Goal: Task Accomplishment & Management: Manage account settings

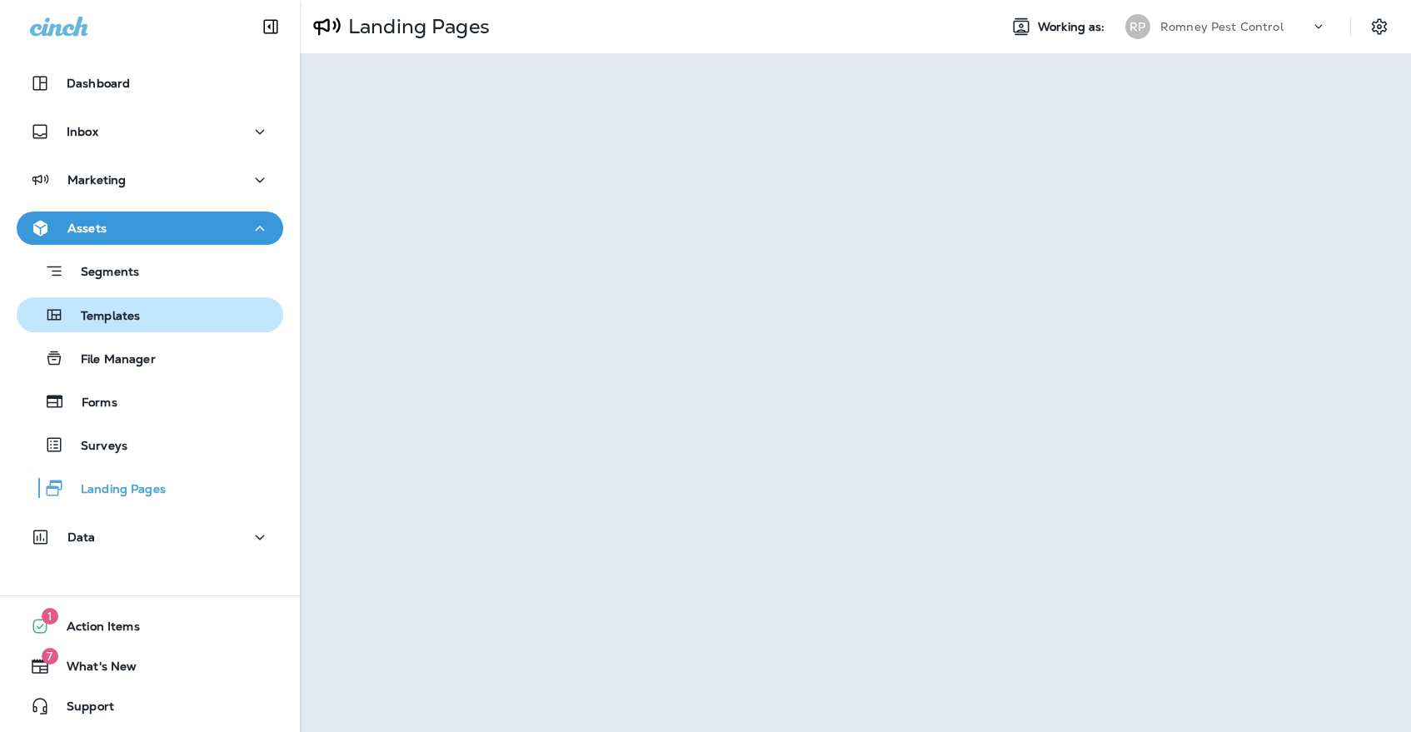
click at [197, 307] on div "Templates" at bounding box center [149, 314] width 253 height 25
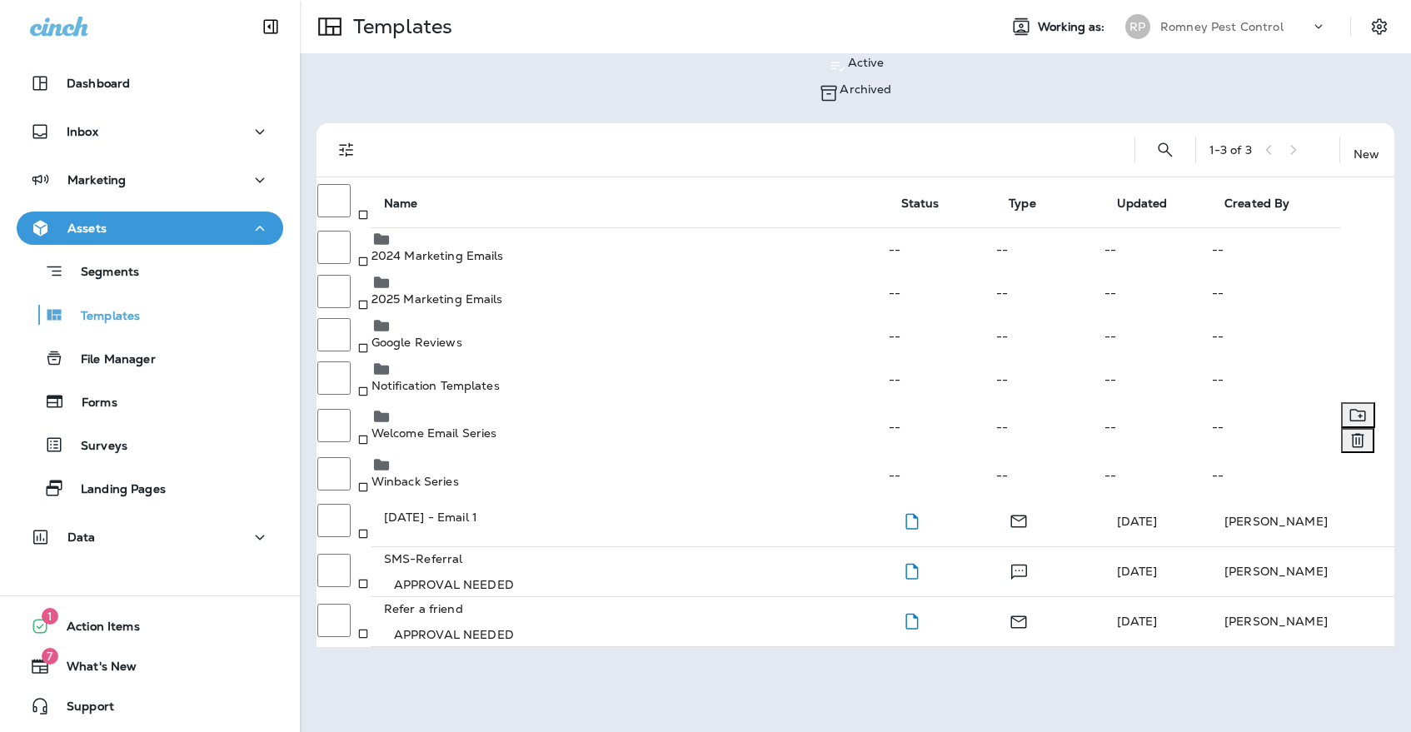
click at [482, 426] on p "Welcome Email Series" at bounding box center [630, 432] width 516 height 13
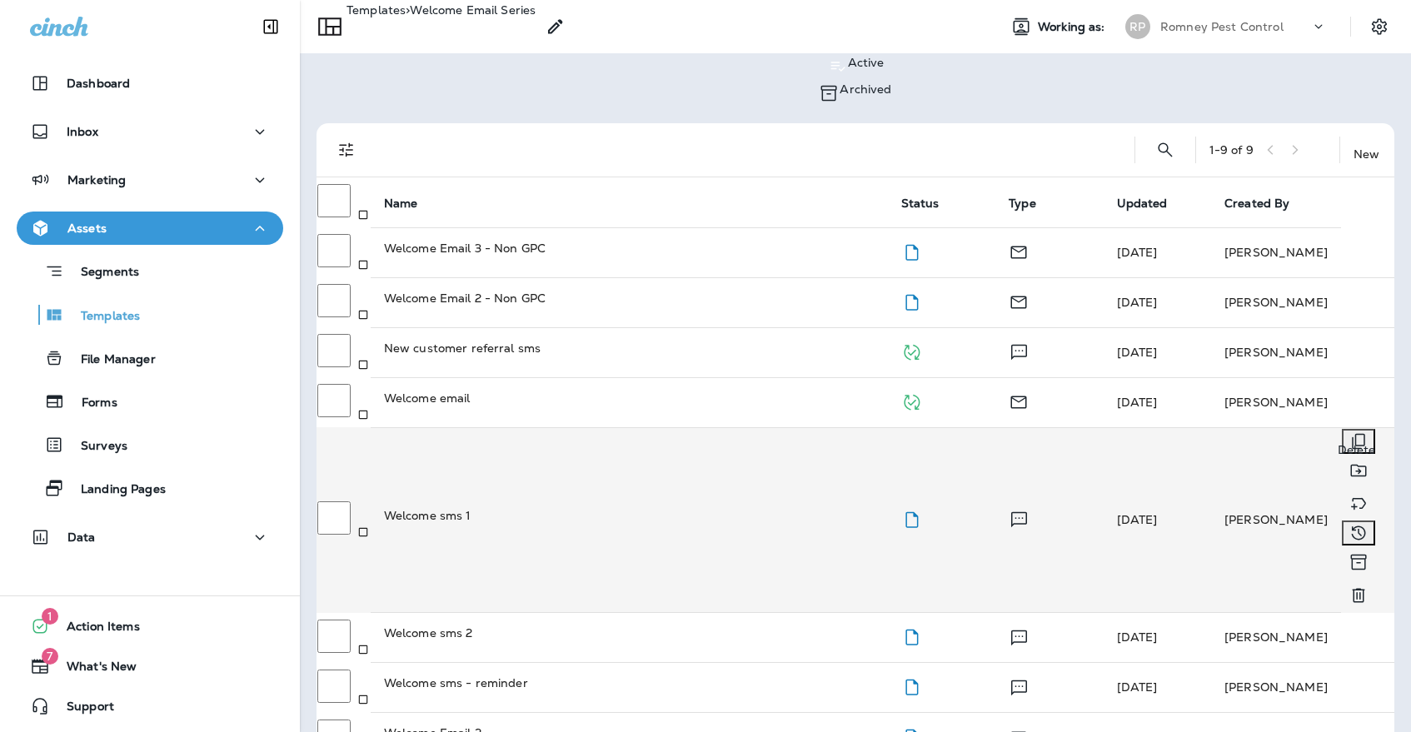
click at [1359, 588] on icon "Delete" at bounding box center [1358, 595] width 12 height 14
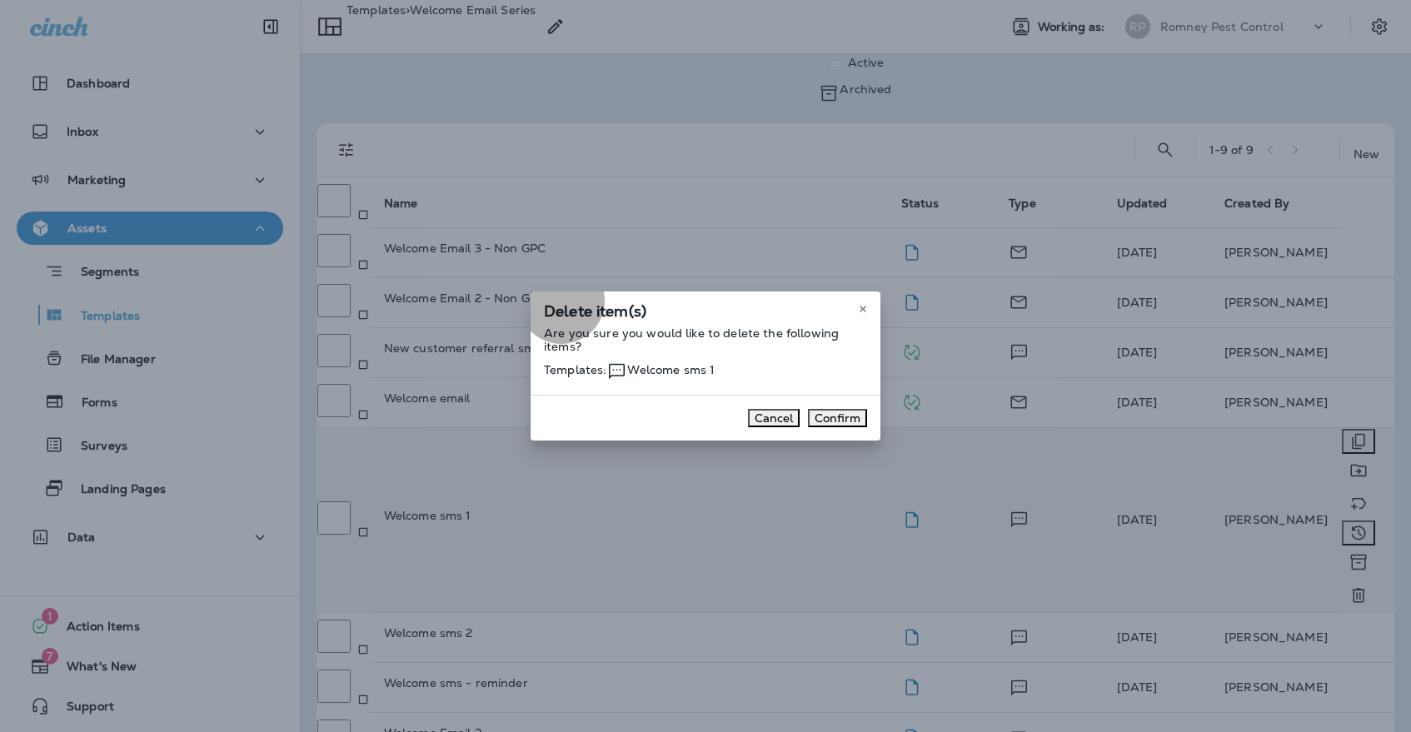
click at [828, 427] on button "Confirm" at bounding box center [837, 418] width 59 height 18
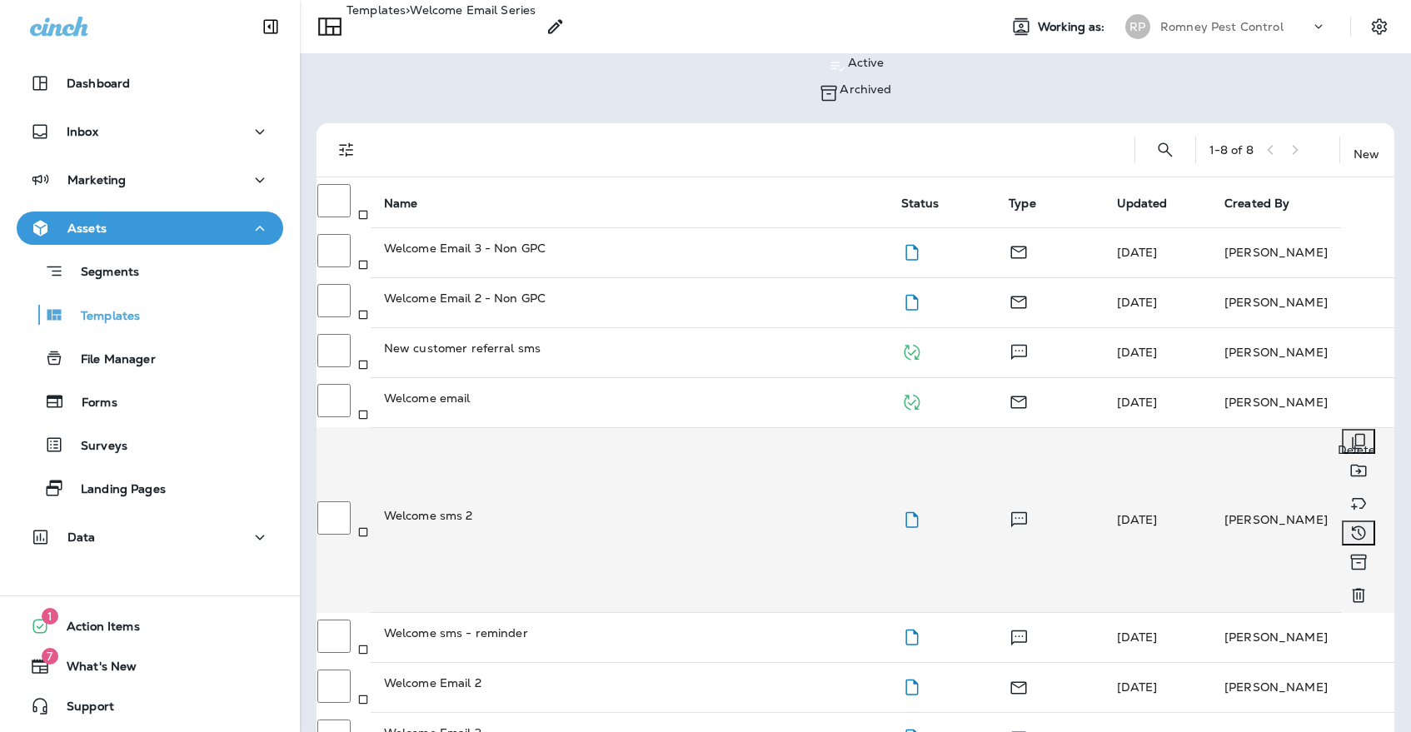
click at [1362, 586] on icon "Delete" at bounding box center [1359, 596] width 20 height 20
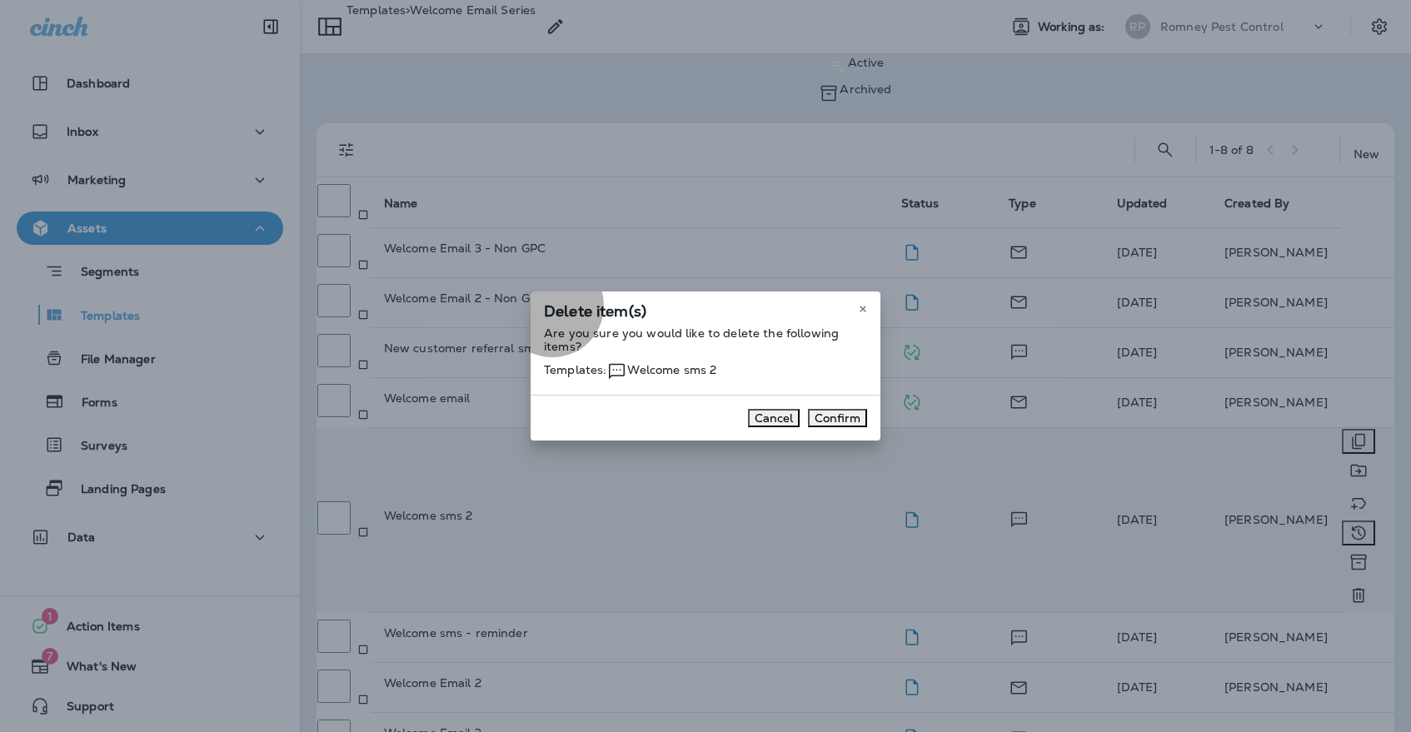
click at [819, 427] on button "Confirm" at bounding box center [837, 418] width 59 height 18
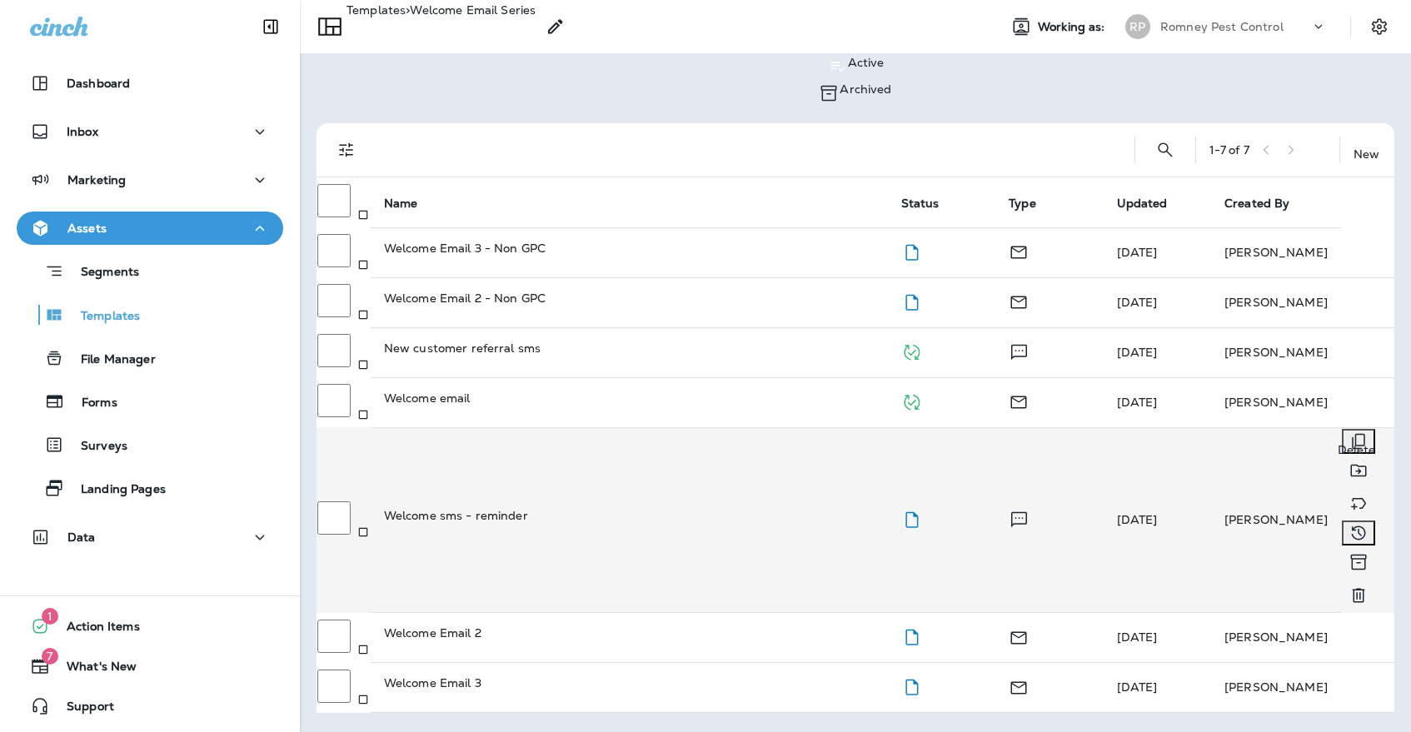
click at [1364, 588] on icon "Delete" at bounding box center [1358, 595] width 12 height 14
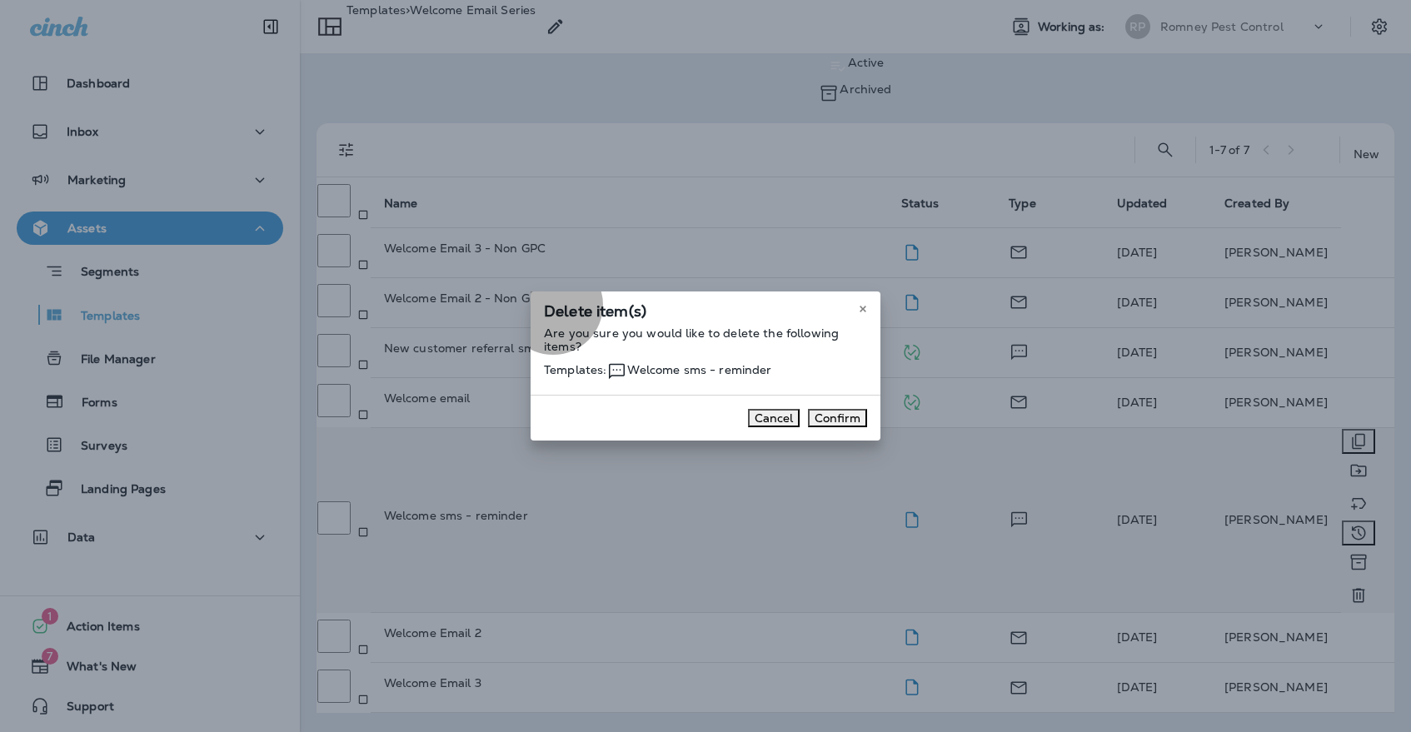
click at [820, 427] on button "Confirm" at bounding box center [837, 418] width 59 height 18
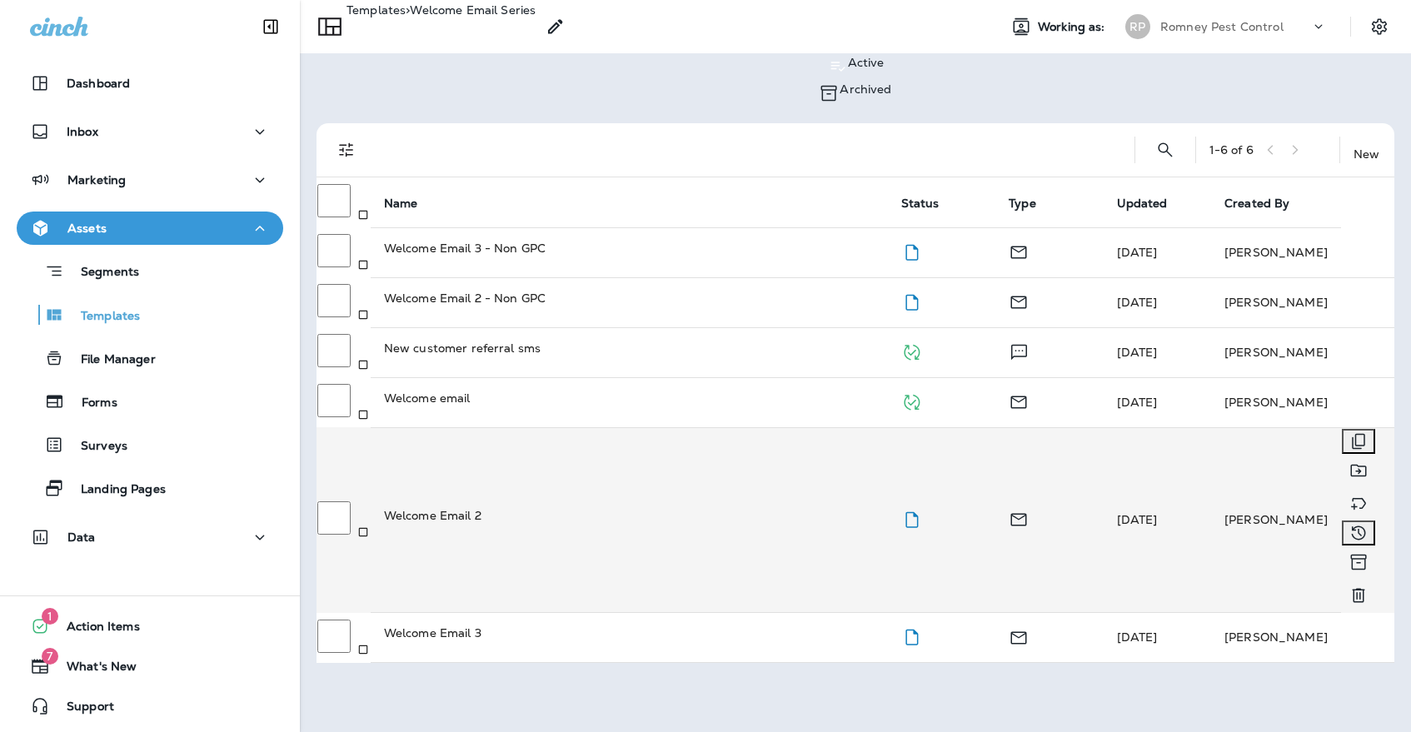
click at [677, 427] on td "Welcome Email 2" at bounding box center [629, 520] width 517 height 186
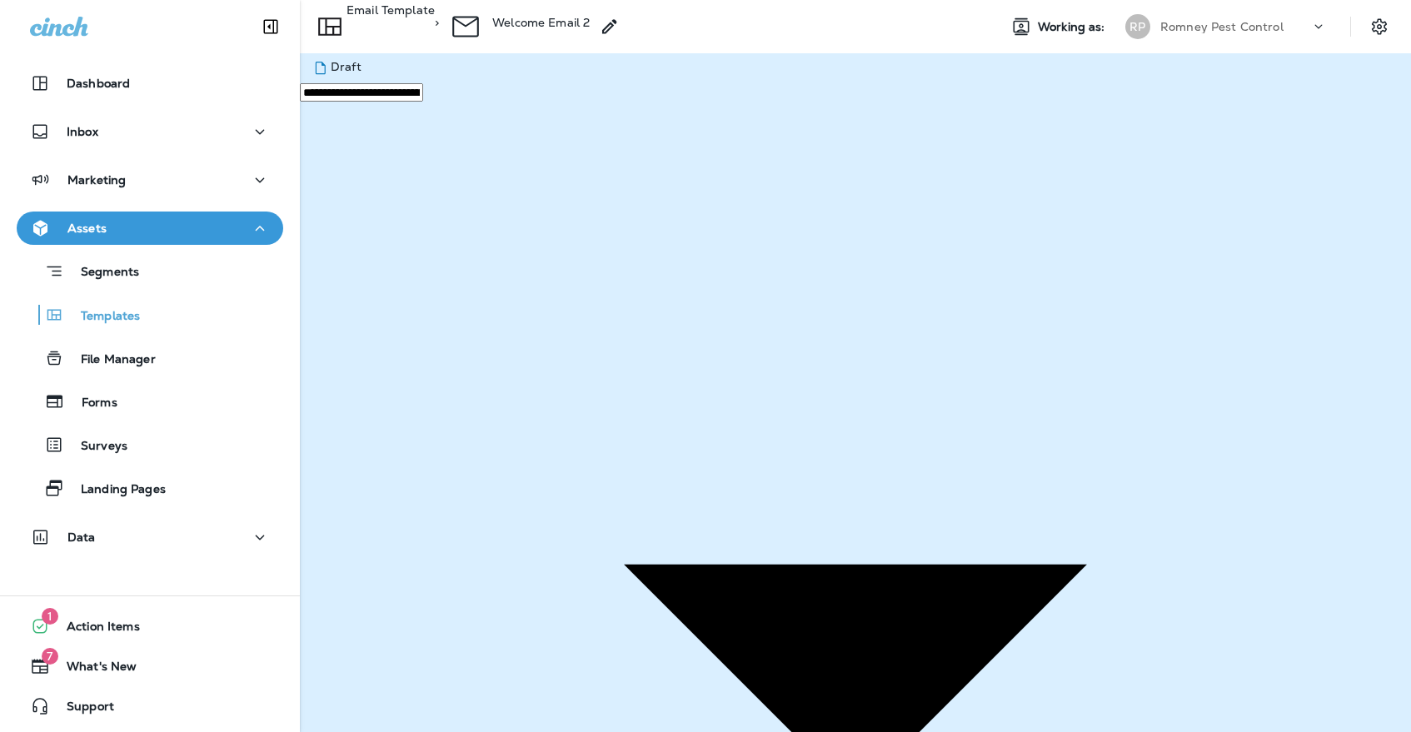
click at [403, 27] on p "Email Template" at bounding box center [391, 22] width 88 height 38
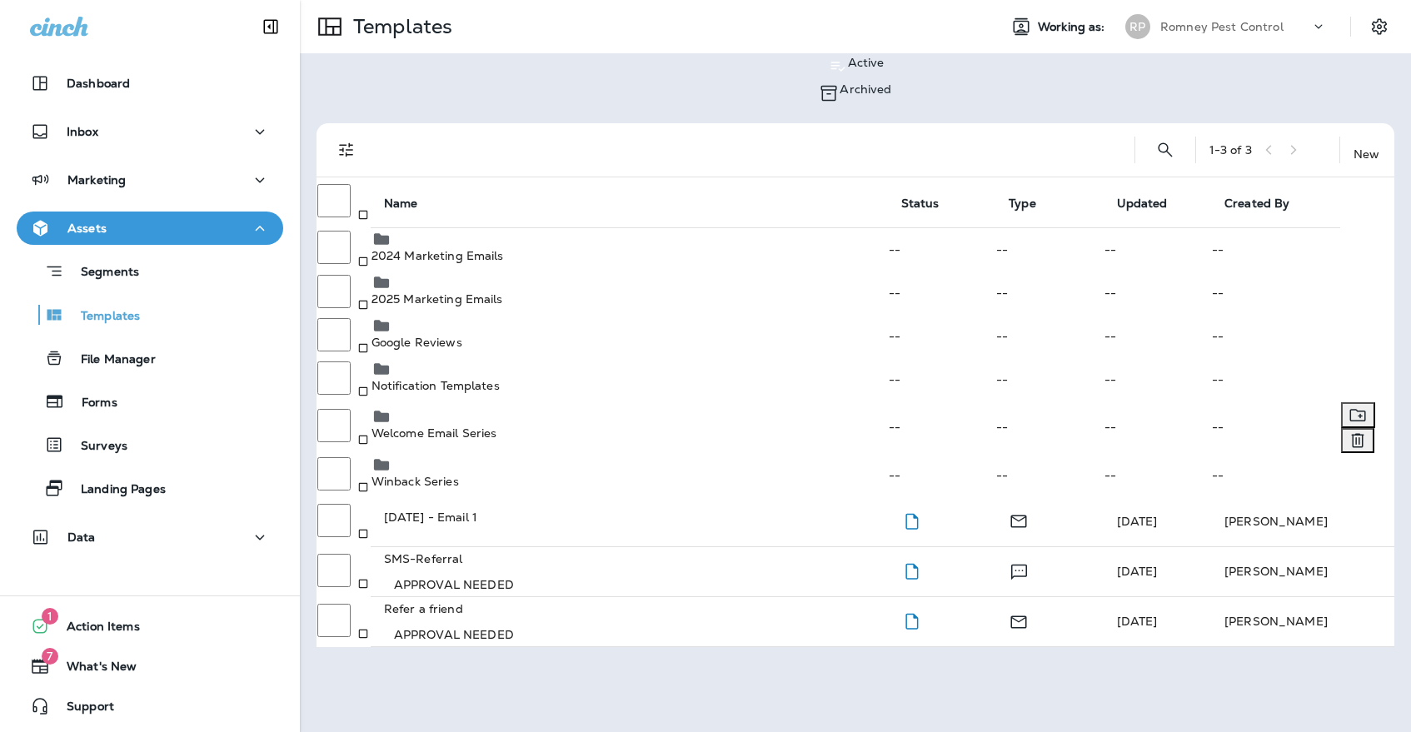
click at [616, 427] on div "Welcome Email Series" at bounding box center [630, 422] width 516 height 33
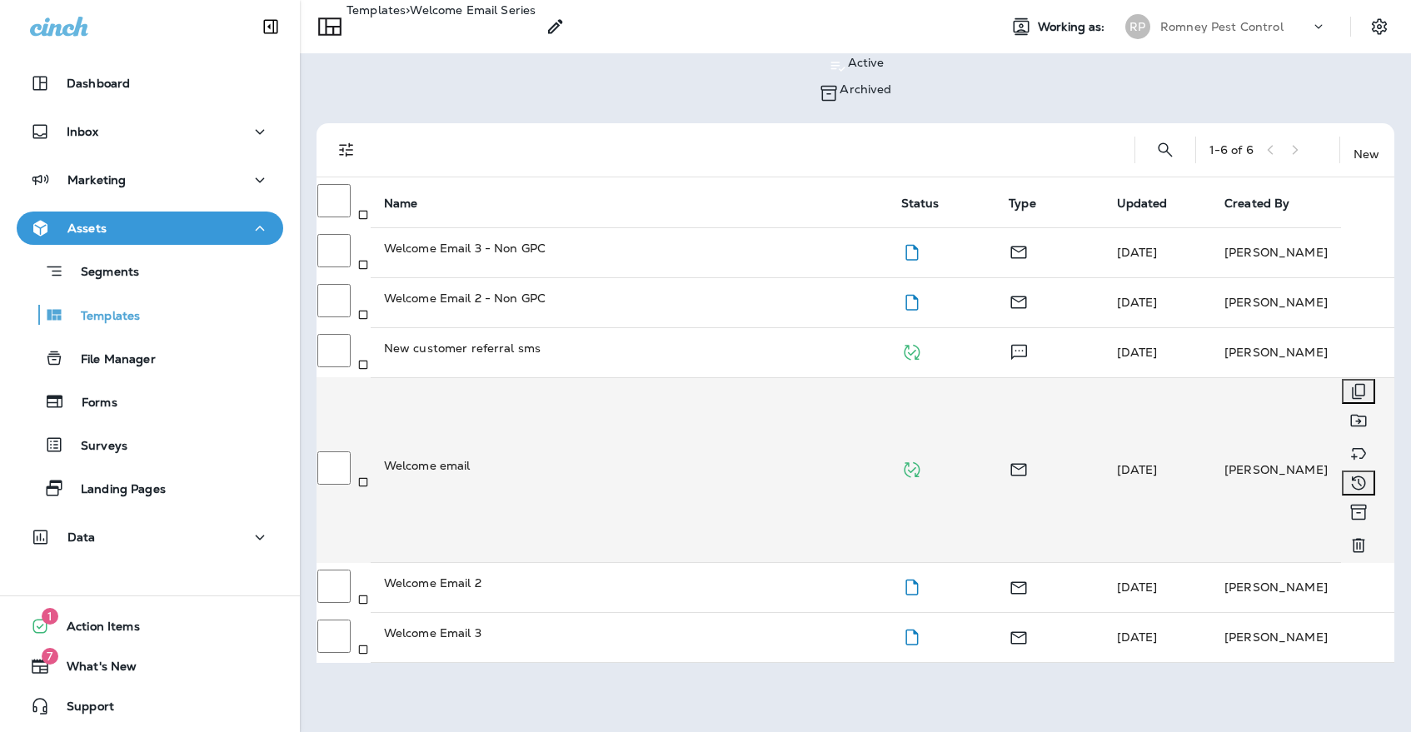
click at [638, 457] on div "Welcome email" at bounding box center [629, 465] width 491 height 17
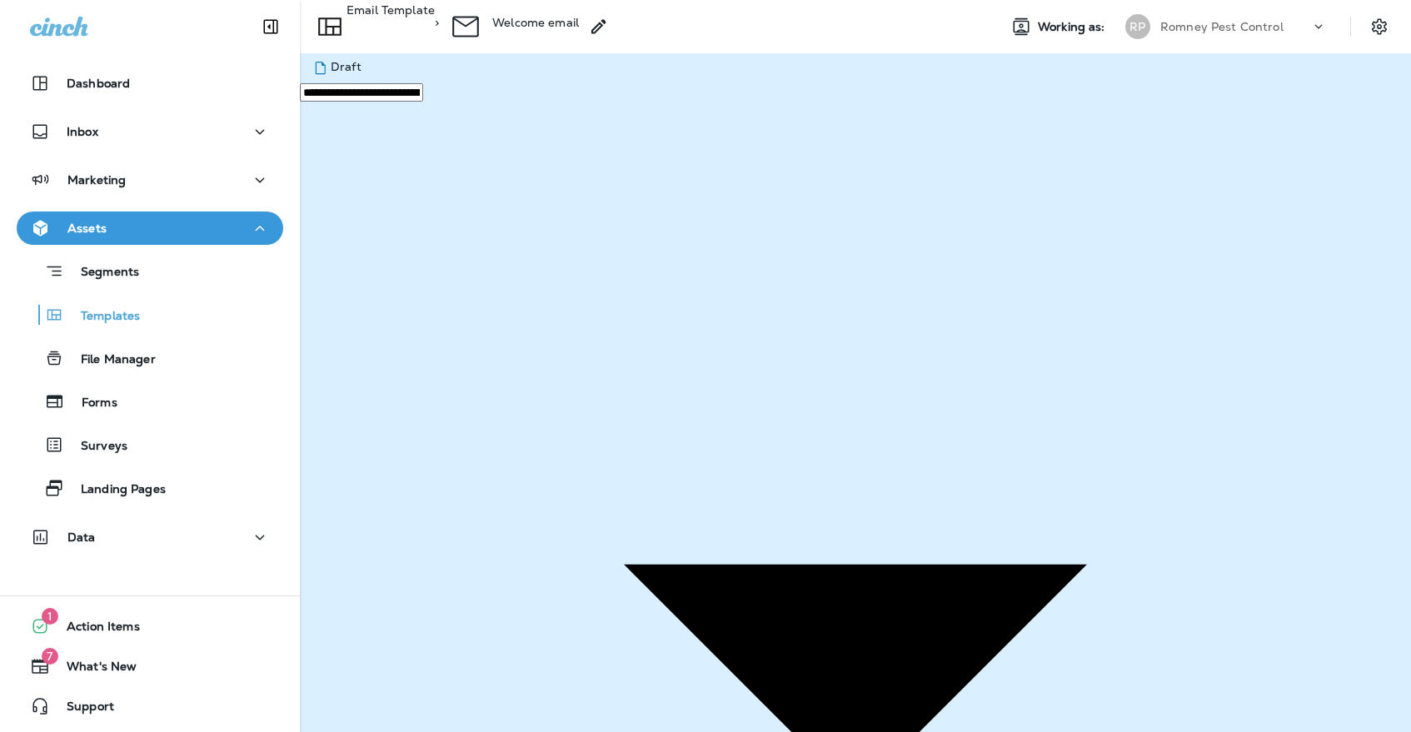
click at [435, 37] on p "Email Template" at bounding box center [391, 22] width 88 height 38
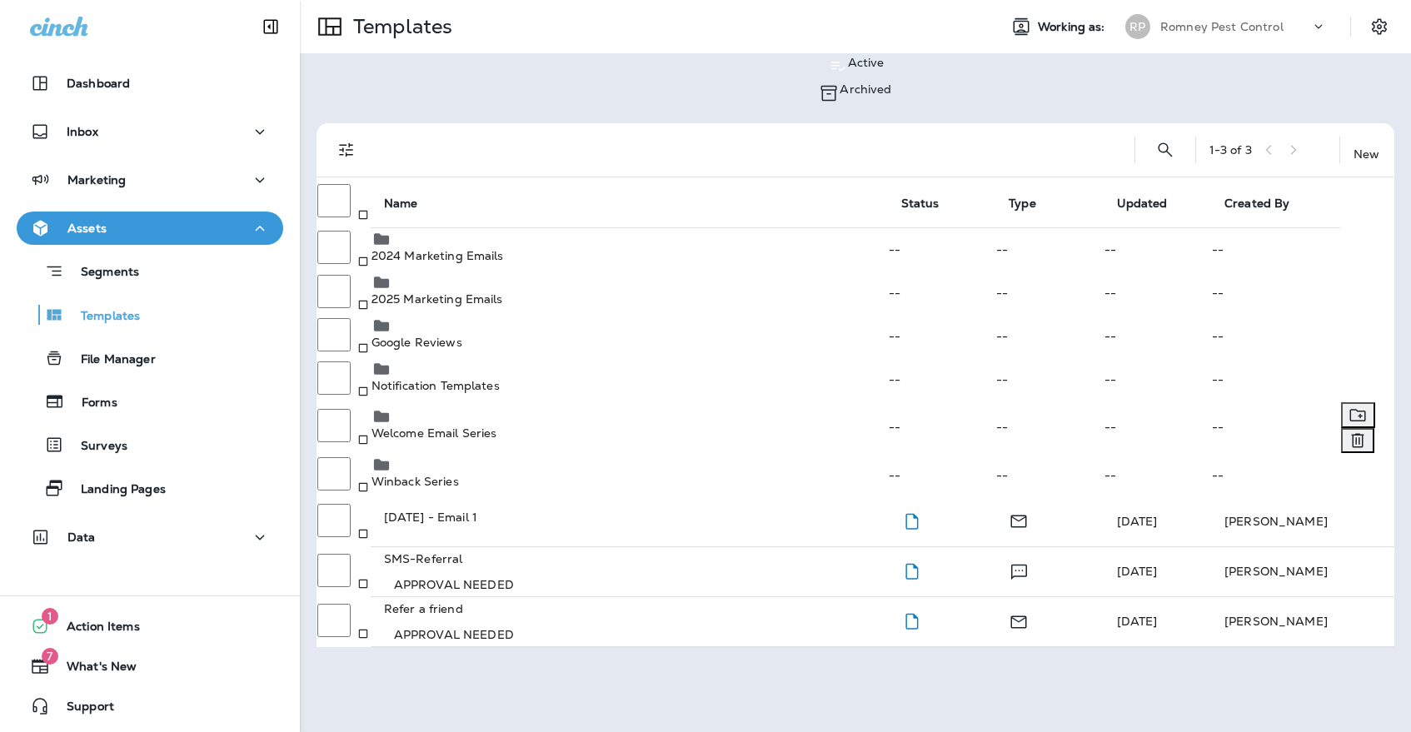
click at [508, 426] on p "Welcome Email Series" at bounding box center [630, 432] width 516 height 13
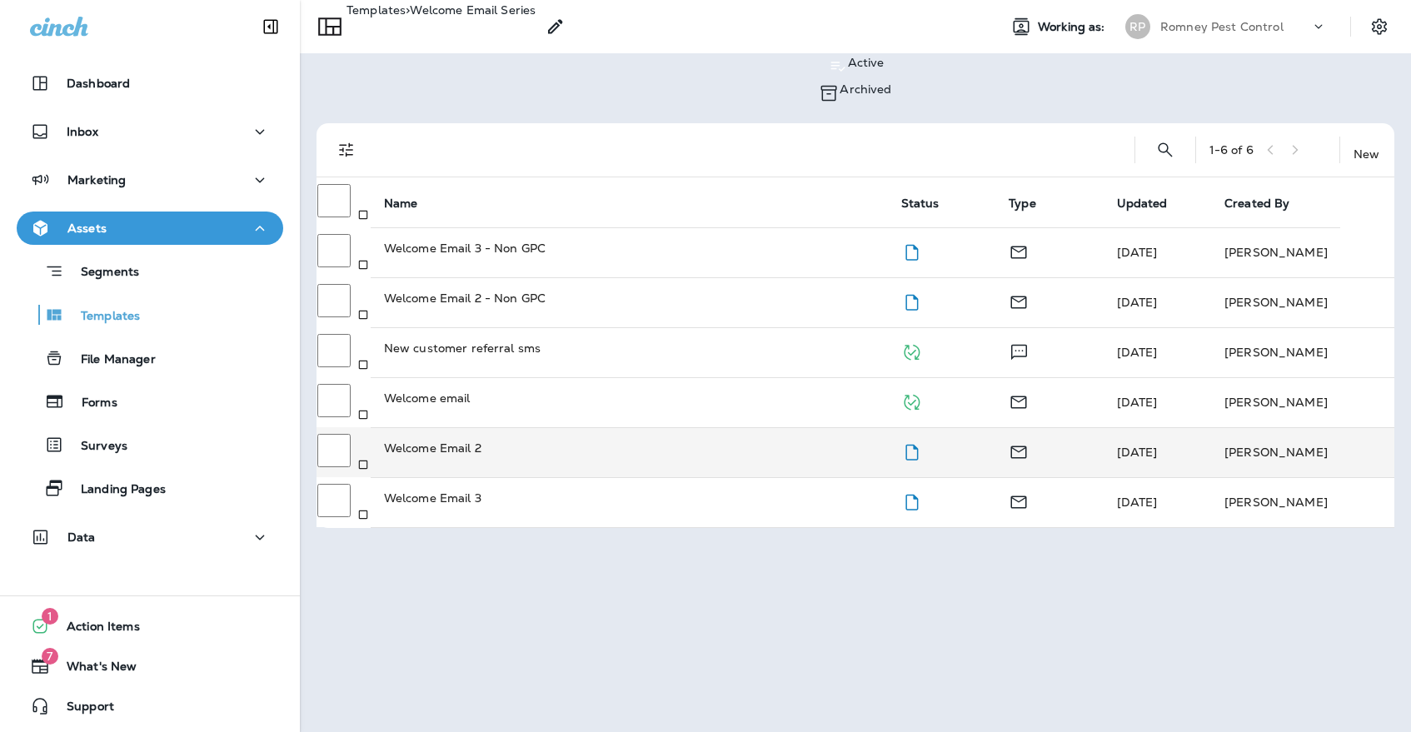
click at [514, 427] on td "Welcome Email 2" at bounding box center [629, 452] width 517 height 50
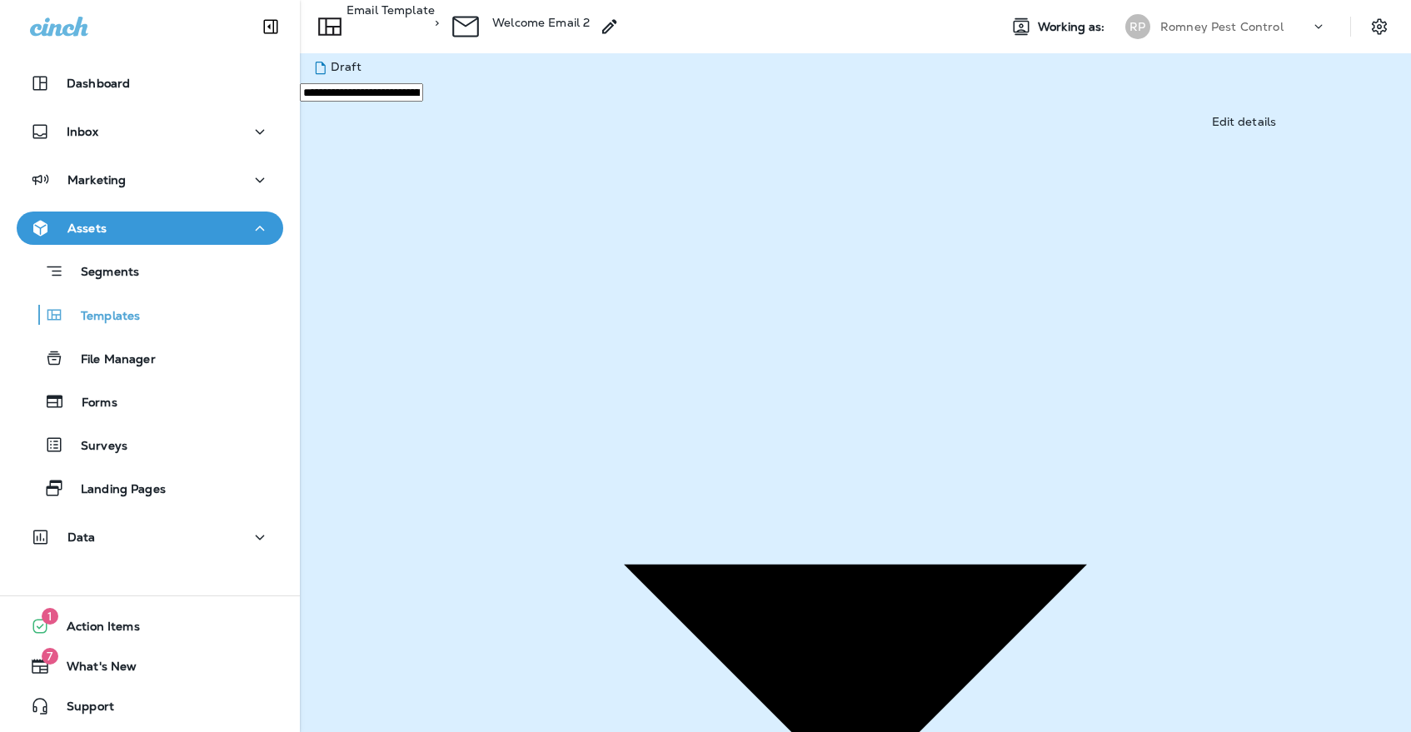
click at [24, 33] on icon "close" at bounding box center [15, 24] width 17 height 17
click at [140, 318] on p "Templates" at bounding box center [102, 317] width 76 height 16
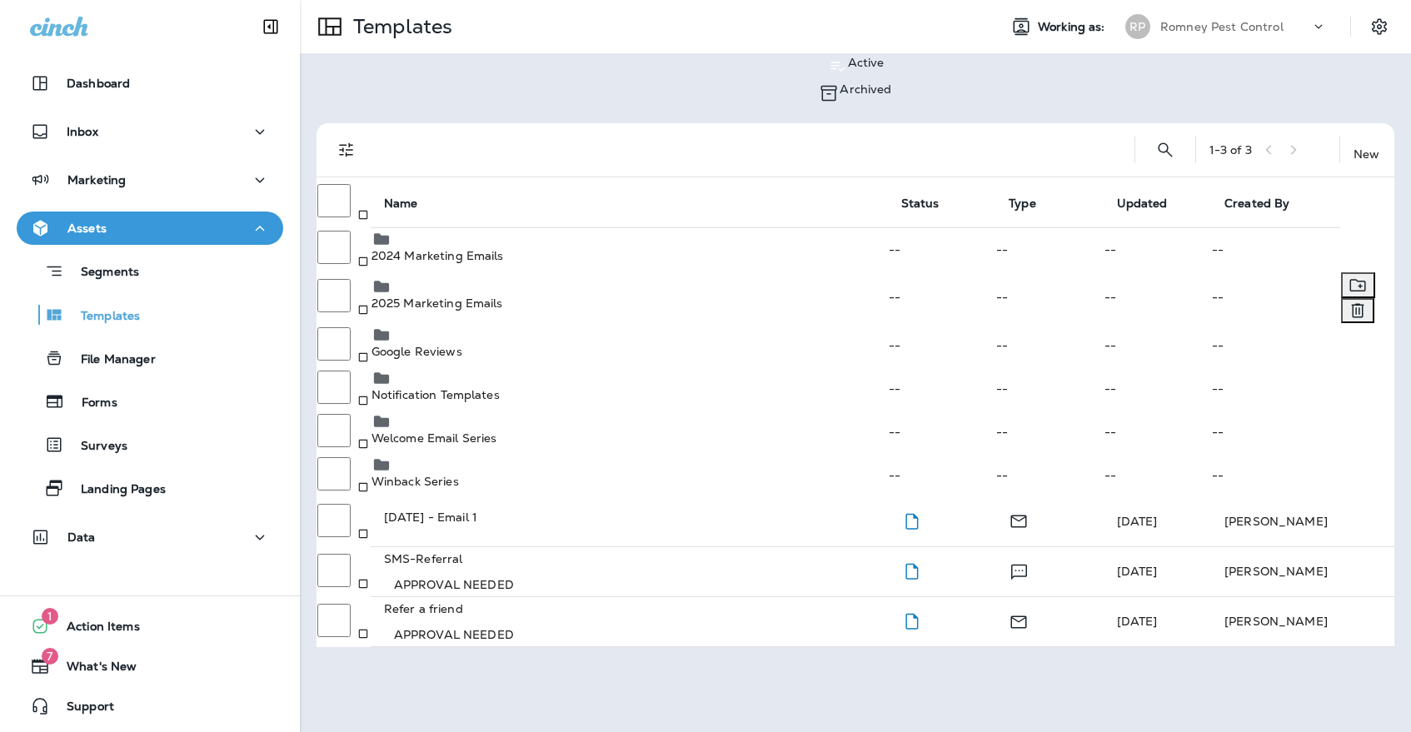
click at [534, 288] on td "2025 Marketing Emails" at bounding box center [629, 298] width 517 height 52
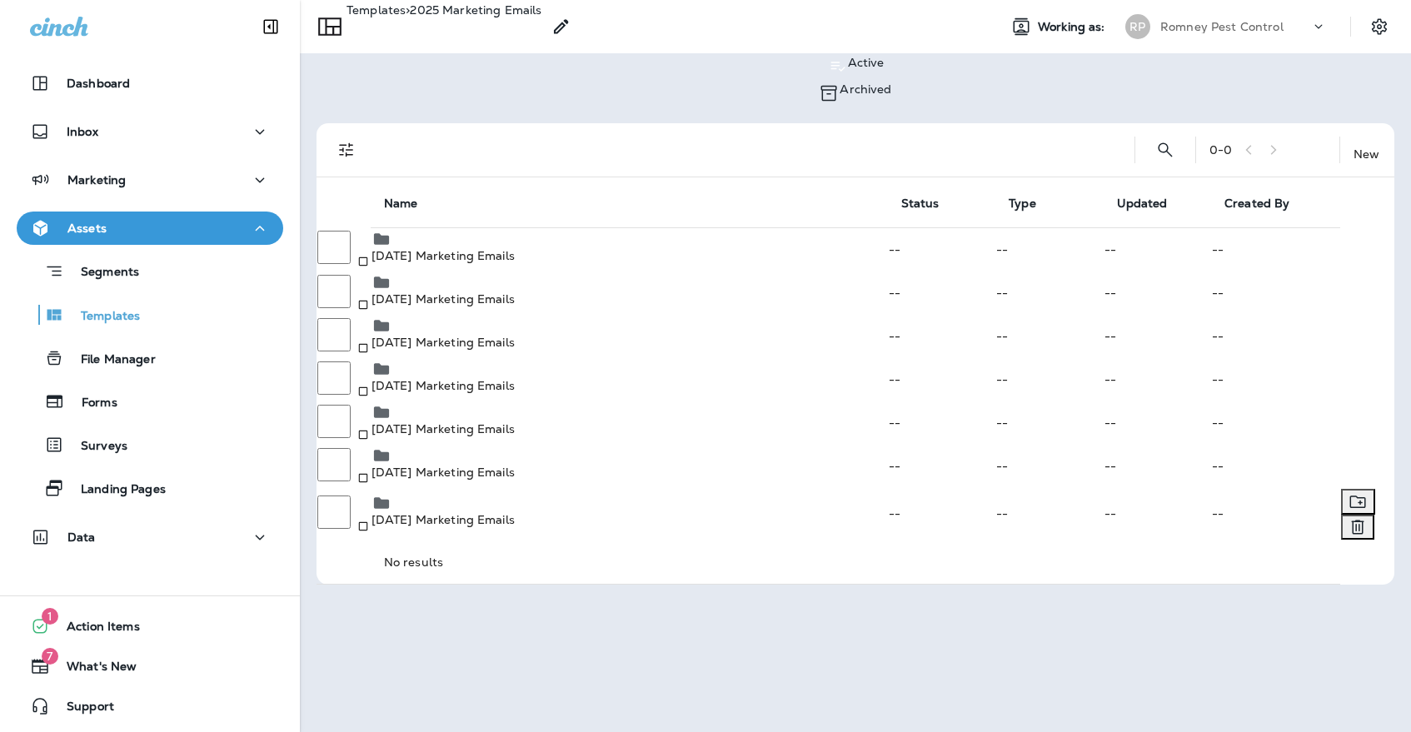
click at [557, 526] on div "[DATE] Marketing Emails" at bounding box center [630, 509] width 516 height 33
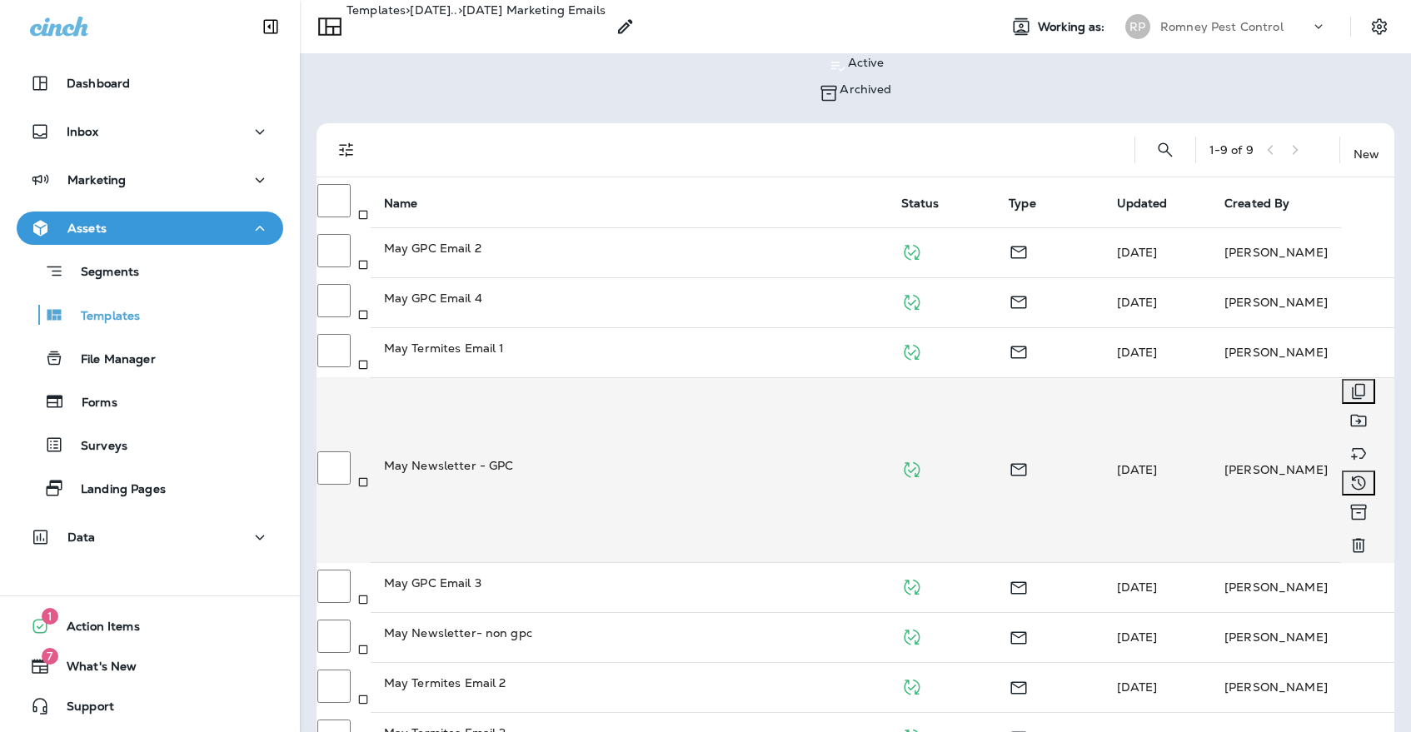
click at [591, 457] on div "May Newsletter - GPC" at bounding box center [629, 465] width 491 height 17
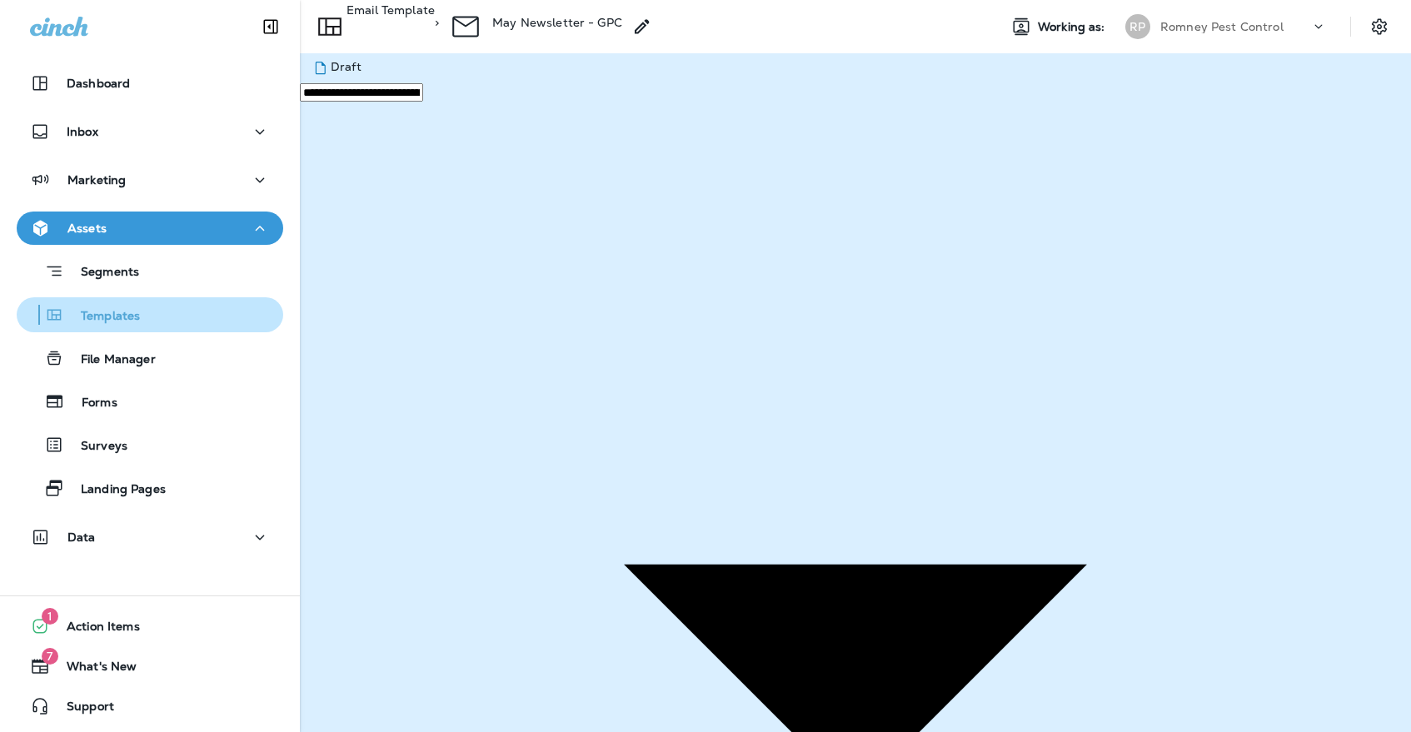
click at [192, 314] on div "Templates" at bounding box center [149, 314] width 253 height 25
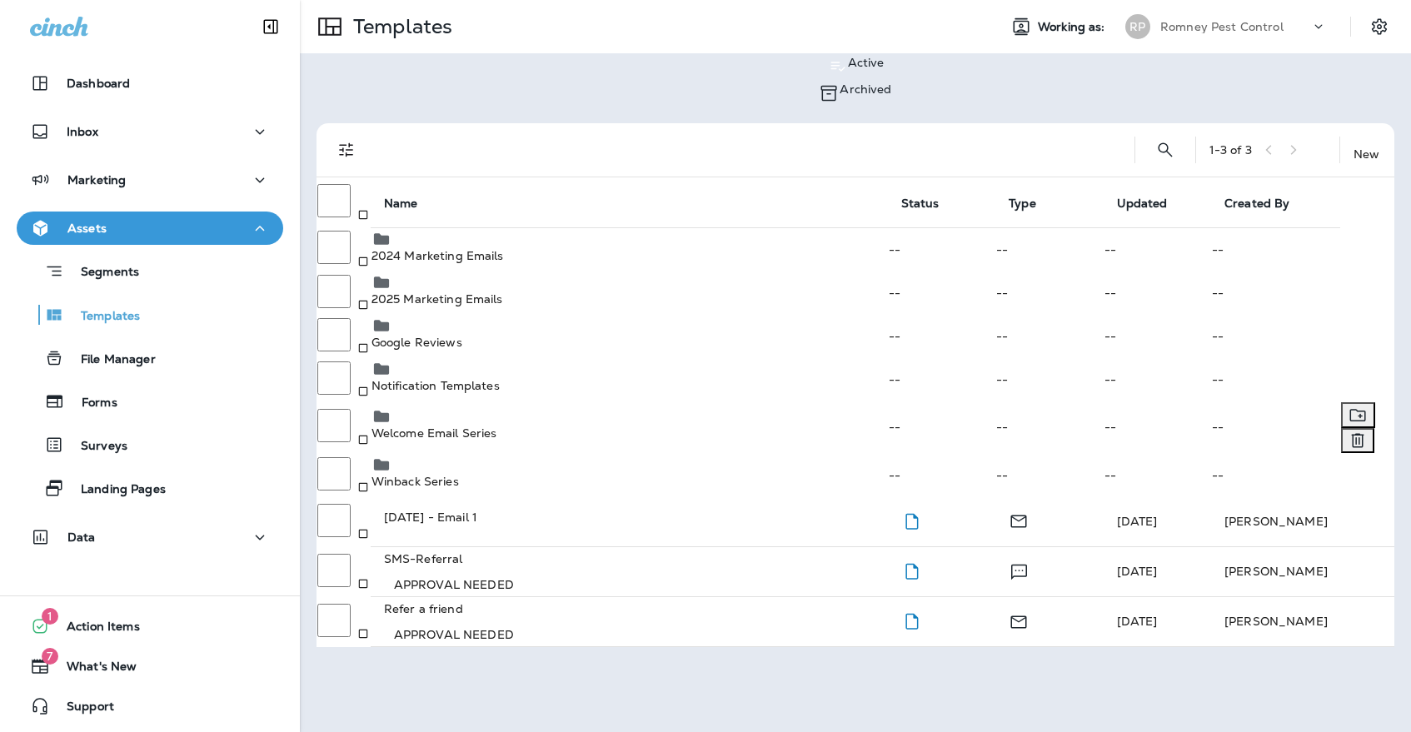
click at [586, 426] on div "Welcome Email Series" at bounding box center [630, 422] width 516 height 33
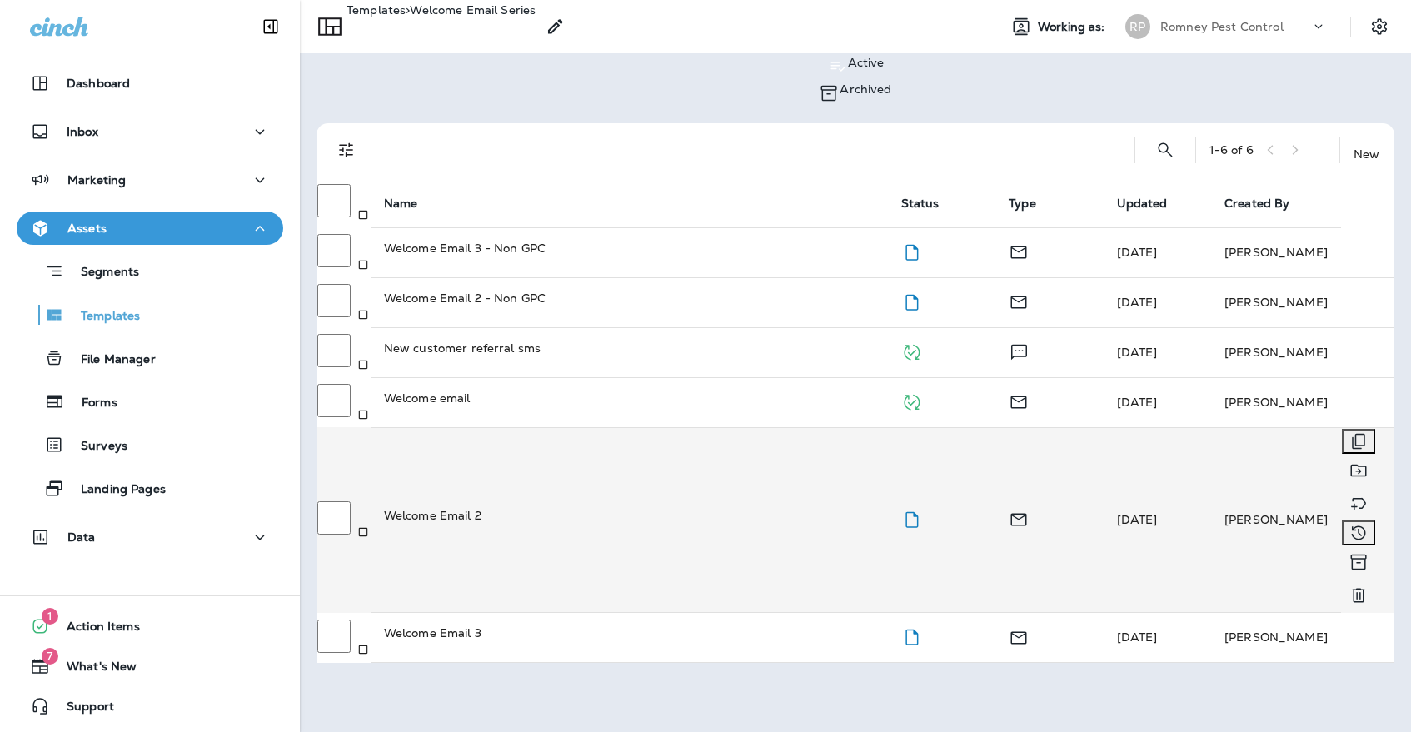
click at [566, 507] on div "Welcome Email 2" at bounding box center [629, 515] width 491 height 17
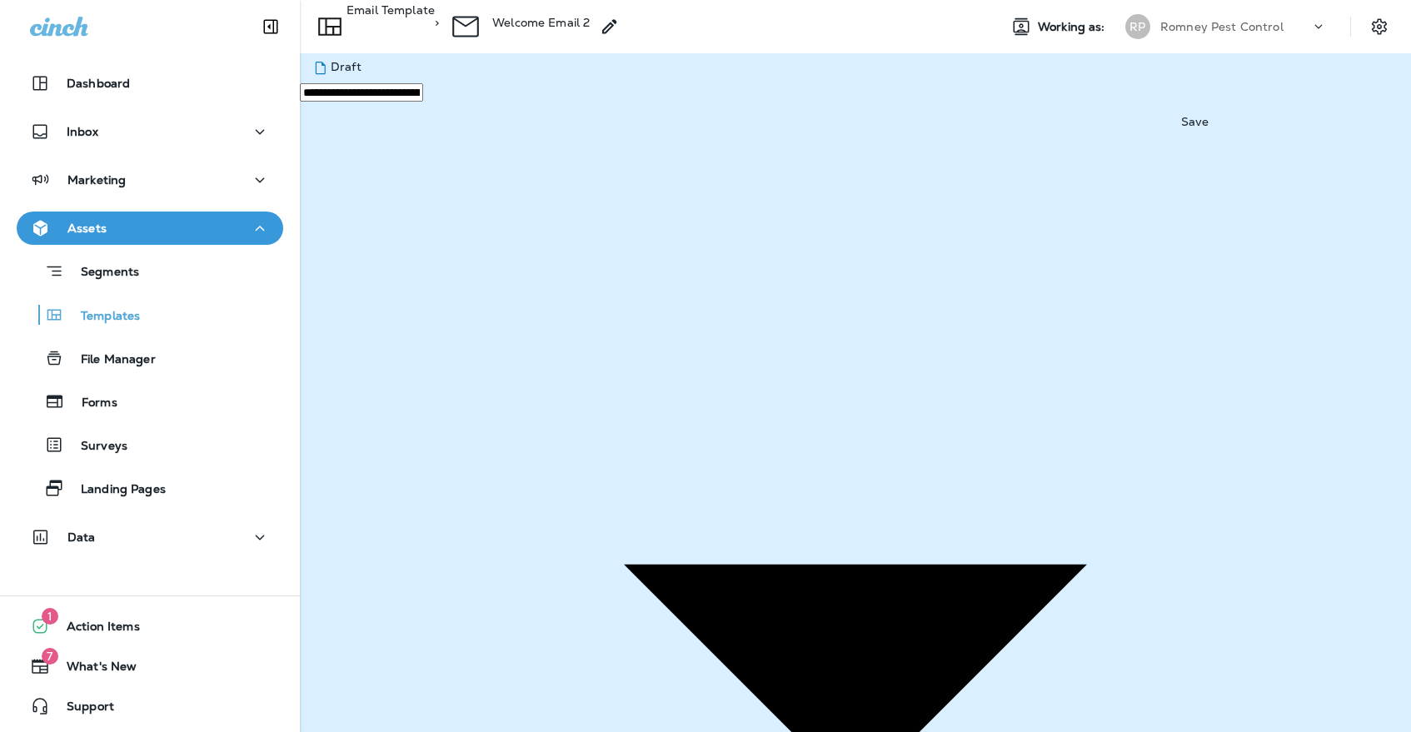
click at [214, 317] on div "Templates" at bounding box center [149, 314] width 253 height 25
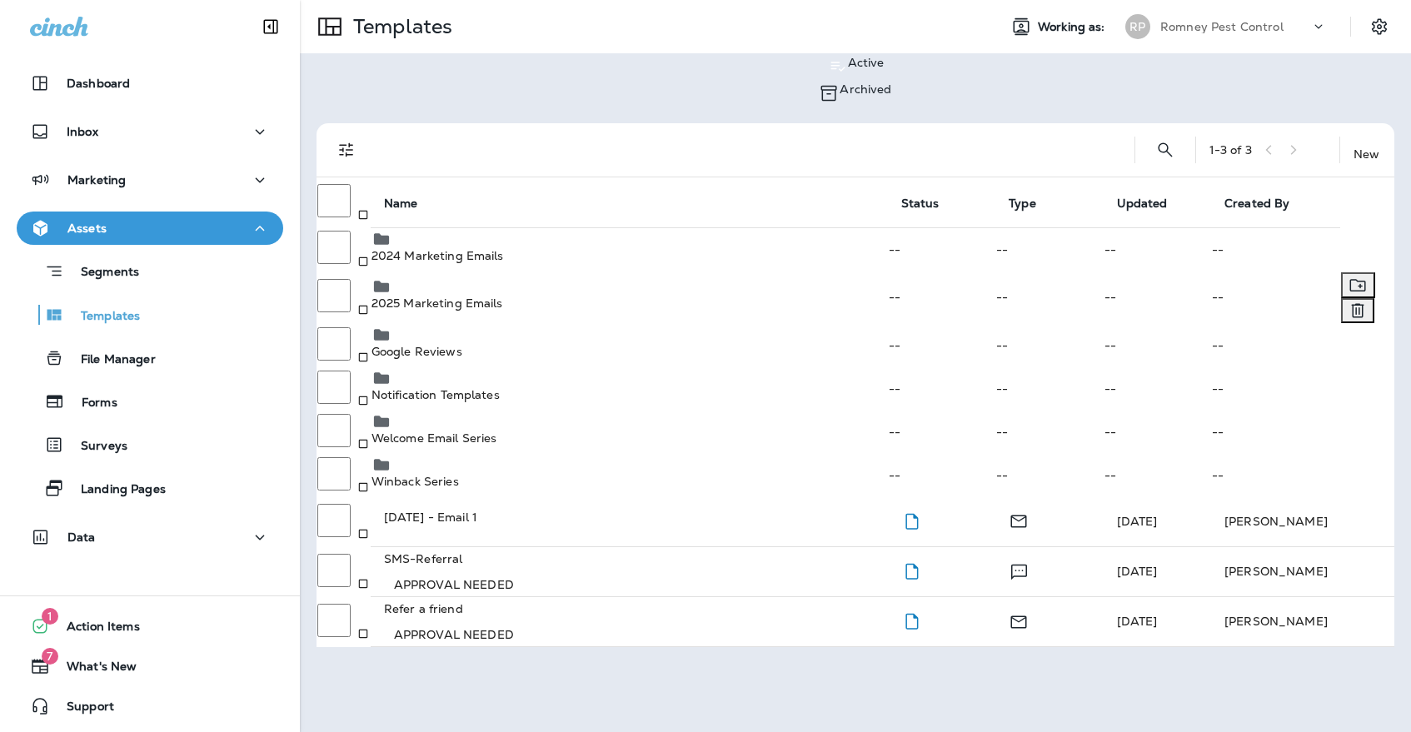
click at [540, 297] on p "2025 Marketing Emails" at bounding box center [630, 303] width 516 height 13
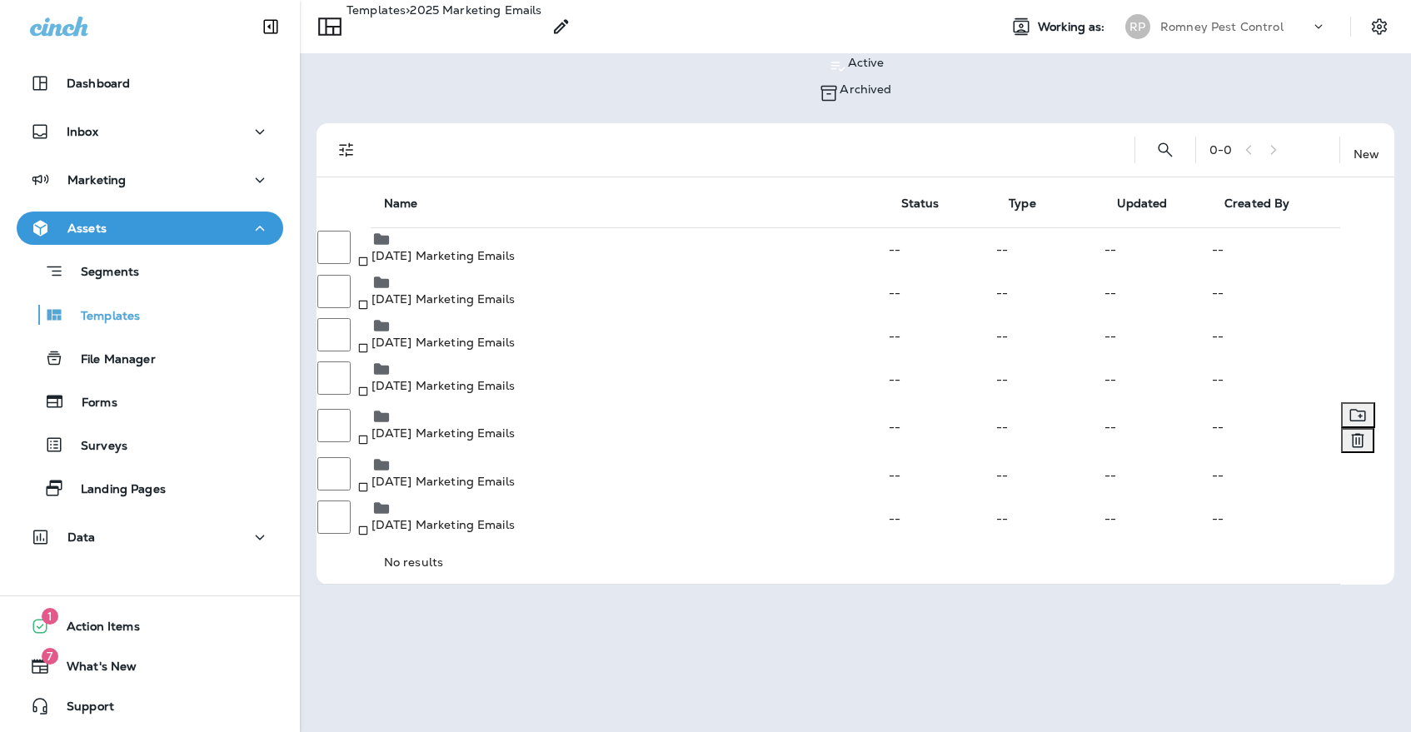
click at [533, 431] on p "[DATE] Marketing Emails" at bounding box center [630, 432] width 516 height 13
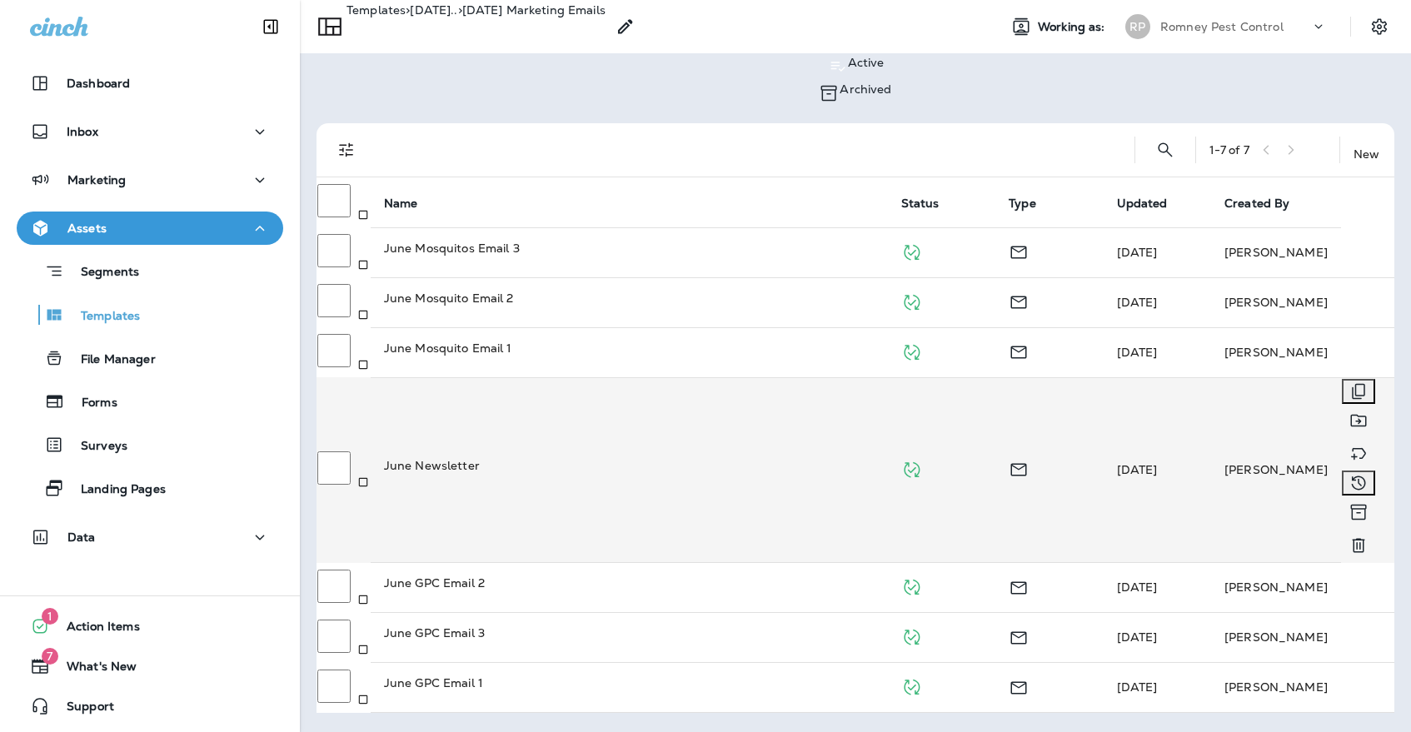
click at [536, 388] on td "June Newsletter" at bounding box center [629, 470] width 517 height 186
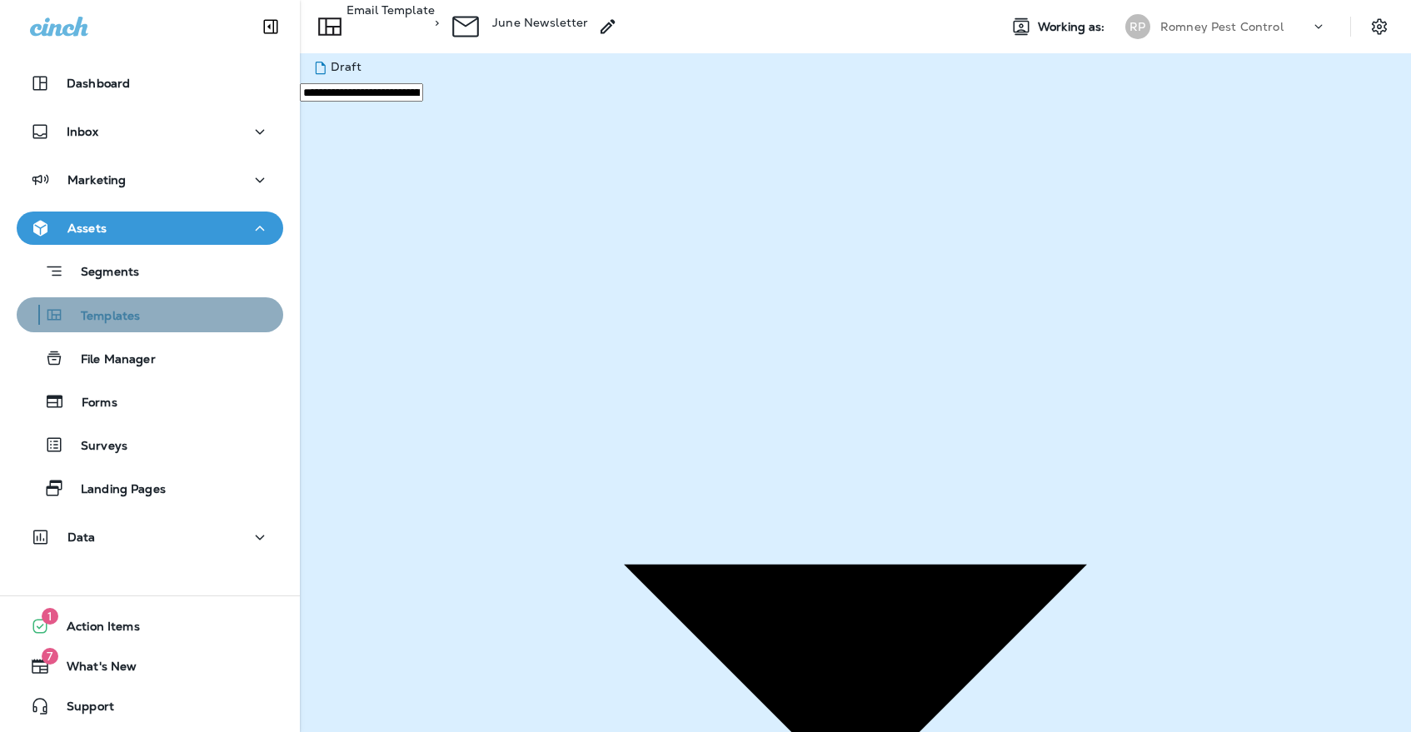
click at [212, 319] on div "Templates" at bounding box center [149, 314] width 253 height 25
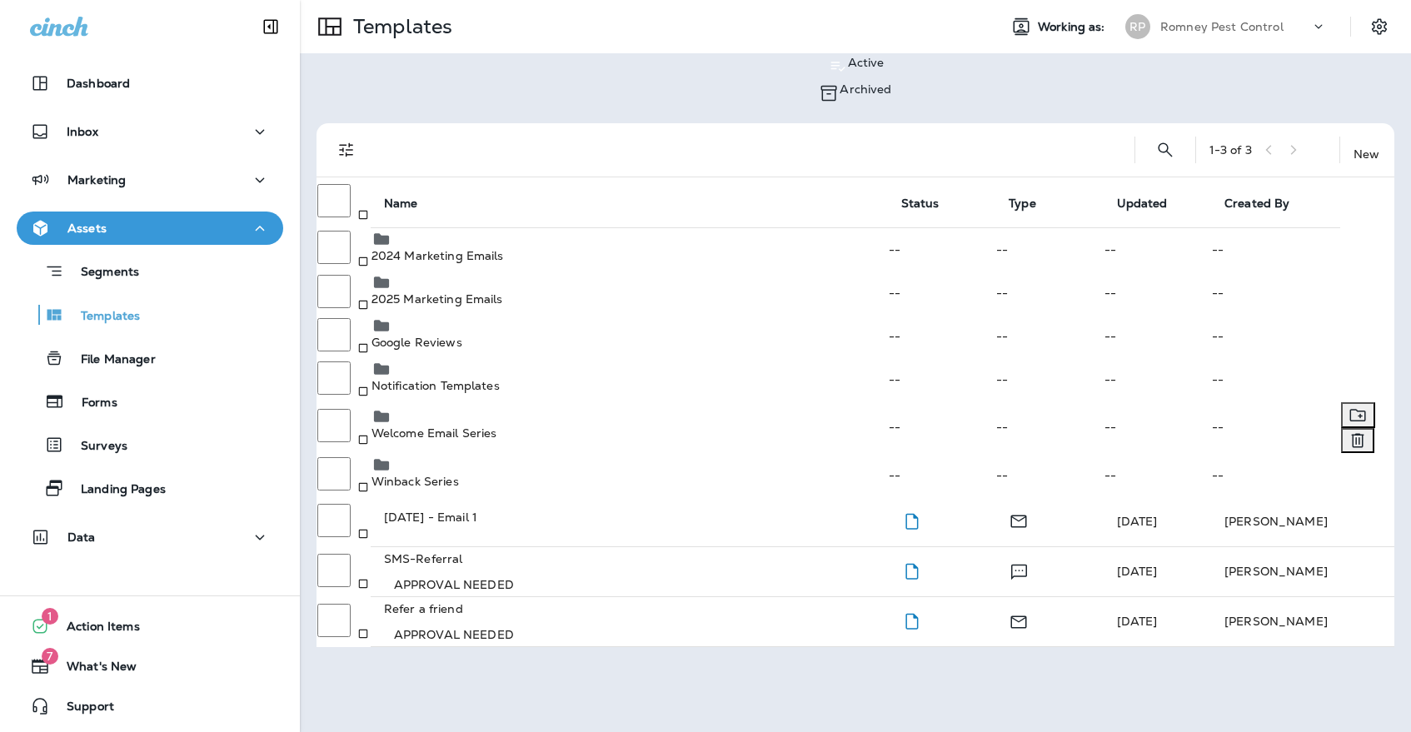
click at [587, 434] on div "Welcome Email Series" at bounding box center [630, 422] width 516 height 33
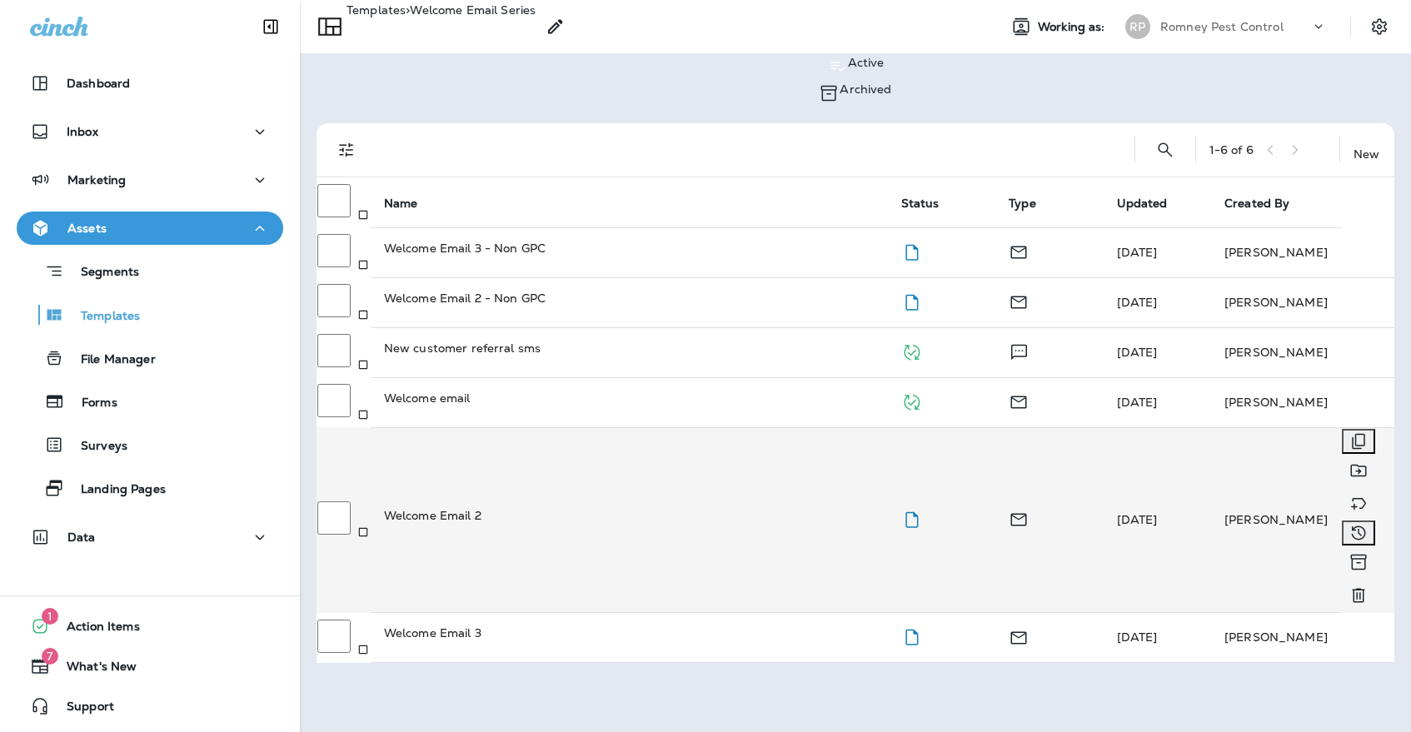
click at [585, 427] on td "Welcome Email 2" at bounding box center [629, 520] width 517 height 186
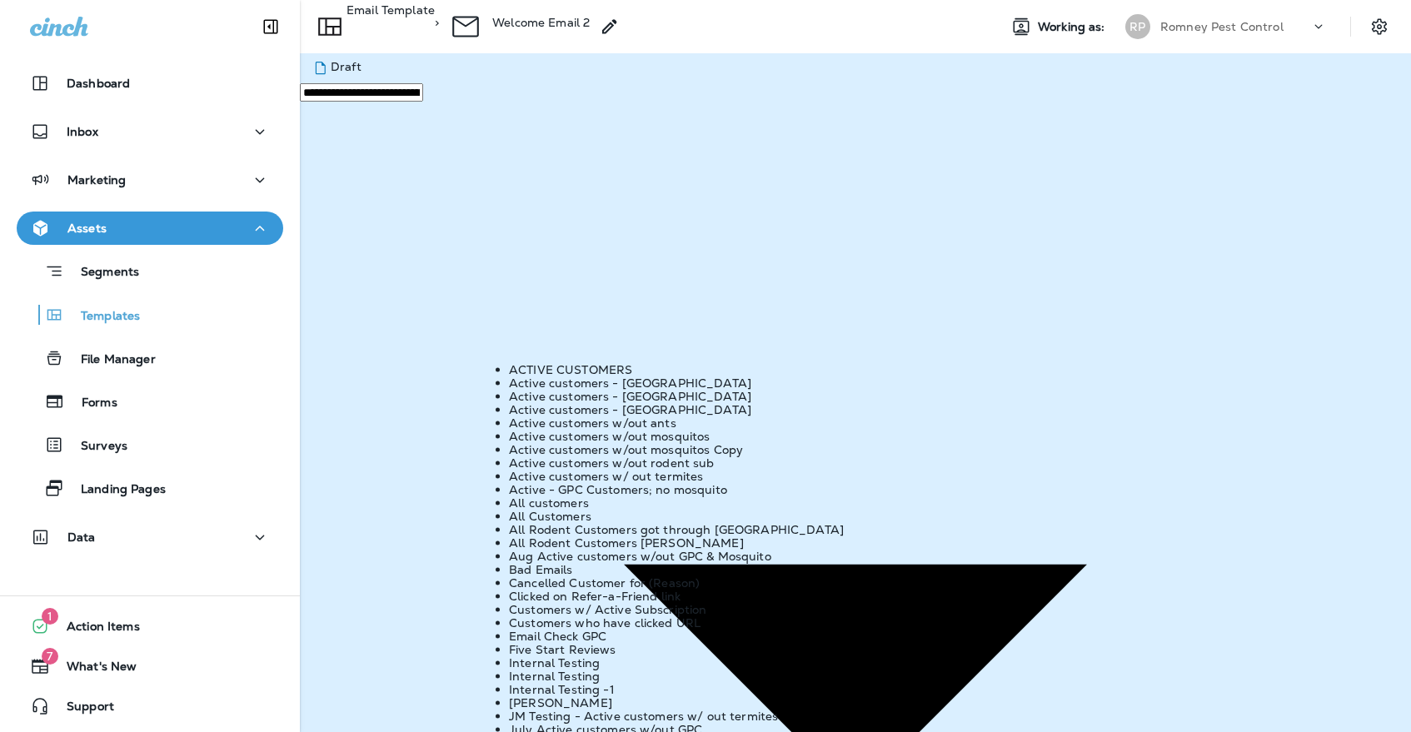
scroll to position [117, 0]
click at [607, 520] on li "All Customers" at bounding box center [722, 516] width 426 height 13
type input "**********"
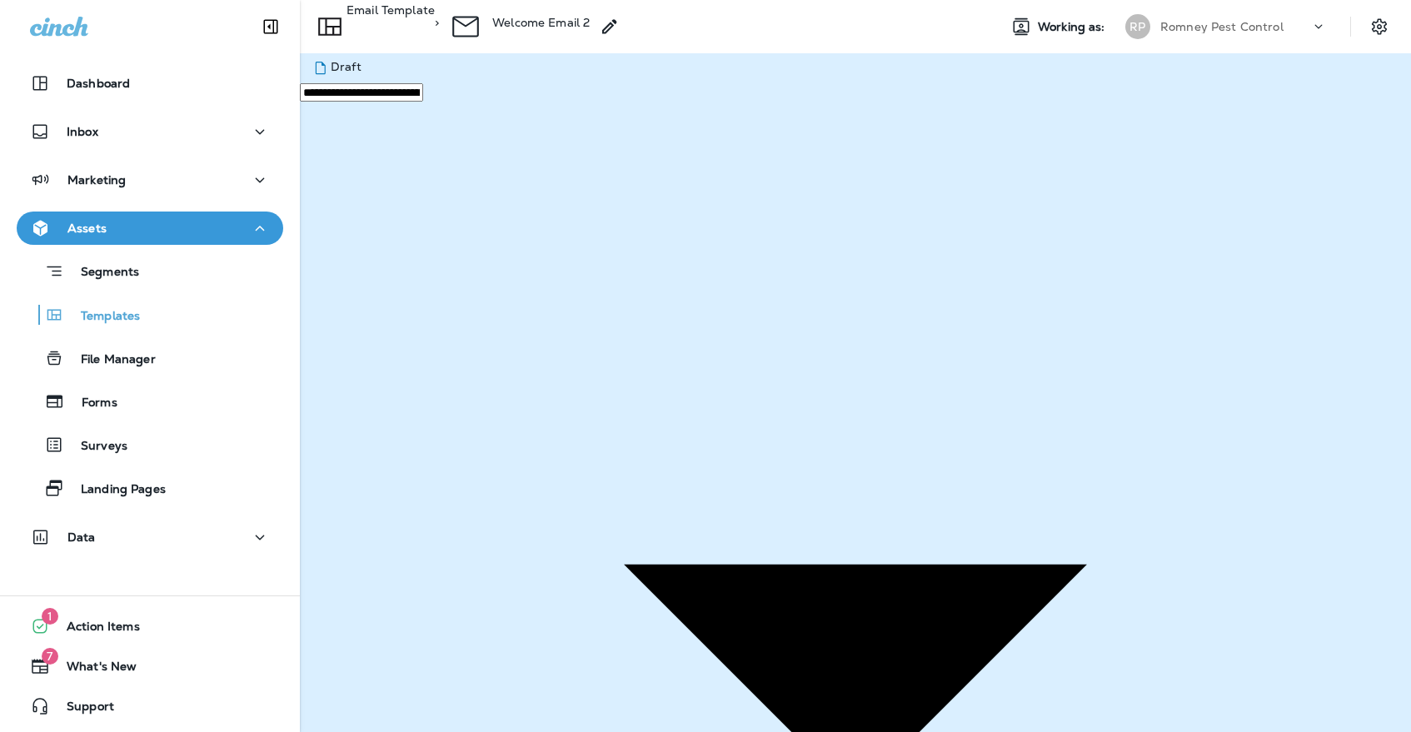
click at [94, 350] on button "Send" at bounding box center [73, 341] width 42 height 18
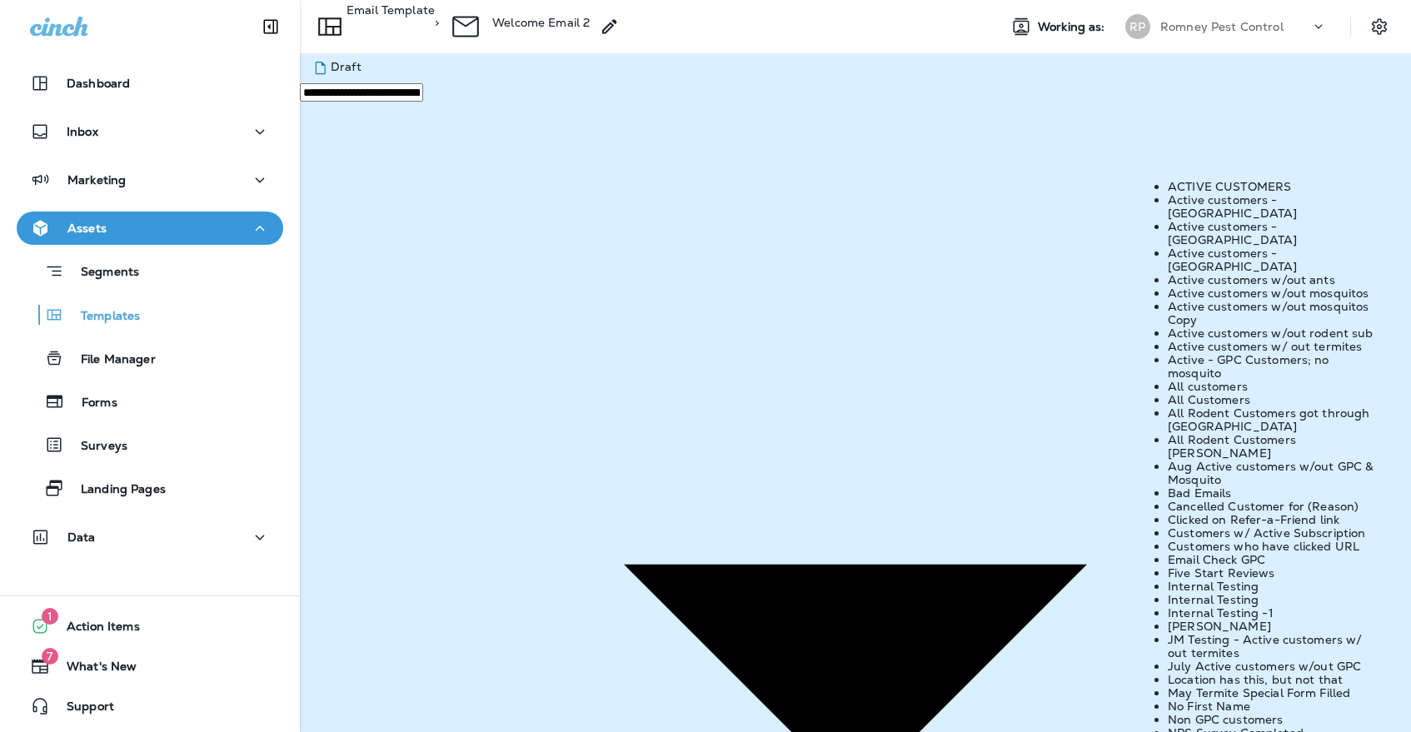
click at [1193, 406] on li "All Customers" at bounding box center [1276, 399] width 217 height 13
type input "**********"
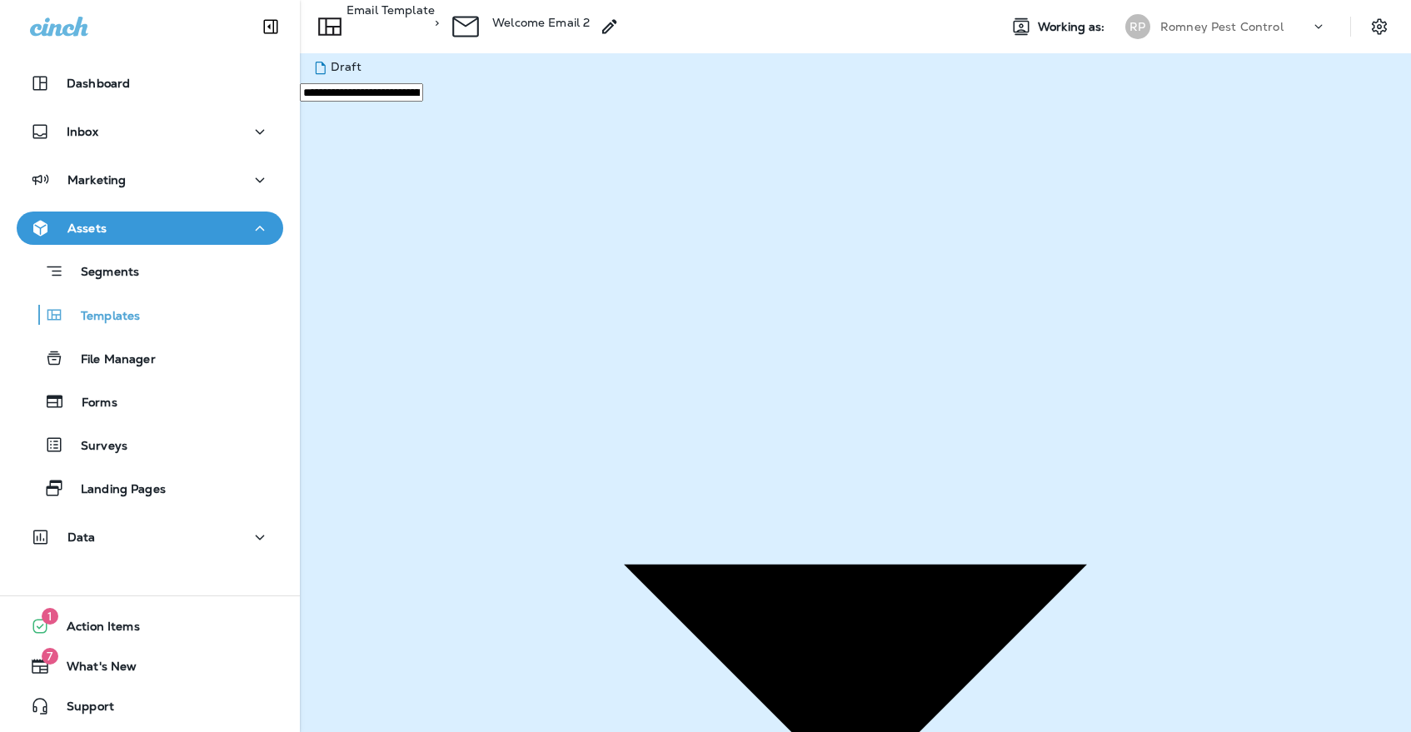
scroll to position [0, 0]
click at [185, 325] on div "Templates" at bounding box center [149, 314] width 253 height 25
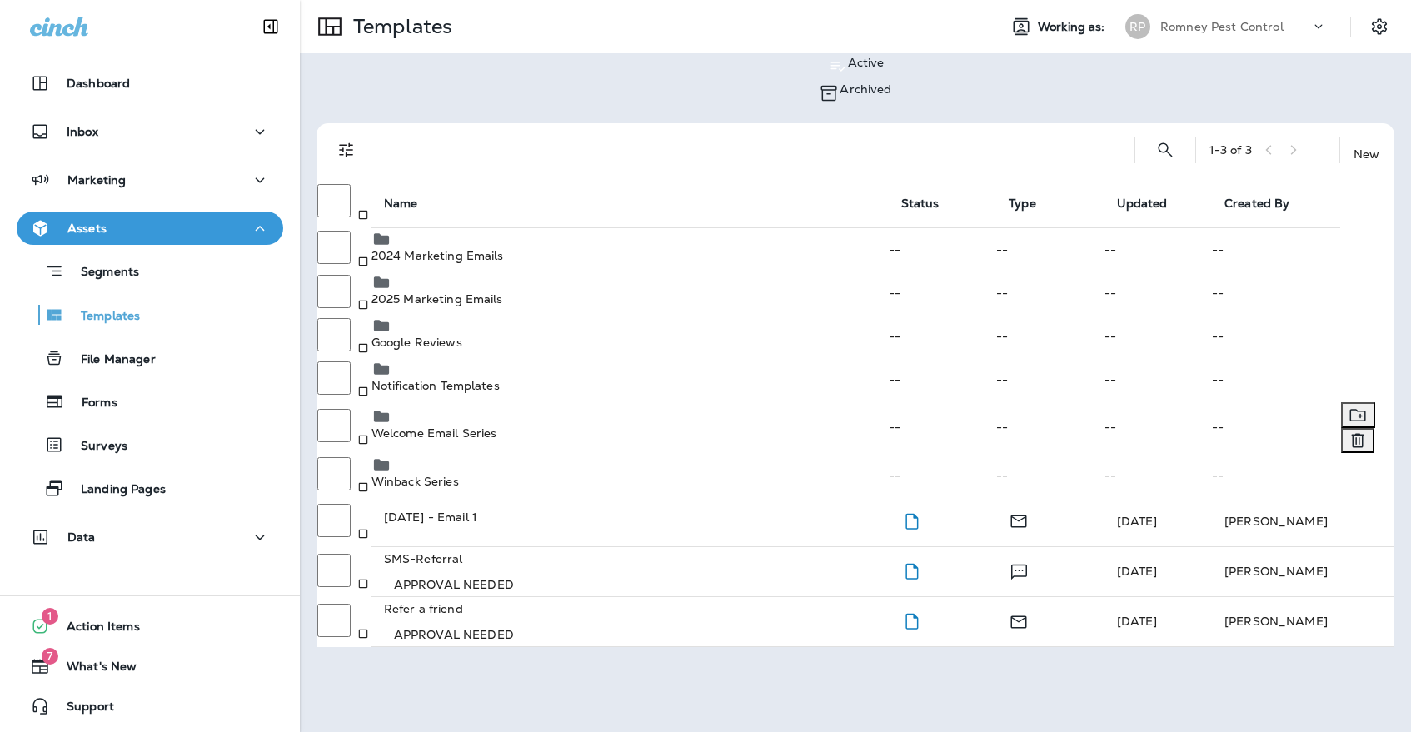
click at [631, 419] on div "Welcome Email Series" at bounding box center [630, 422] width 516 height 33
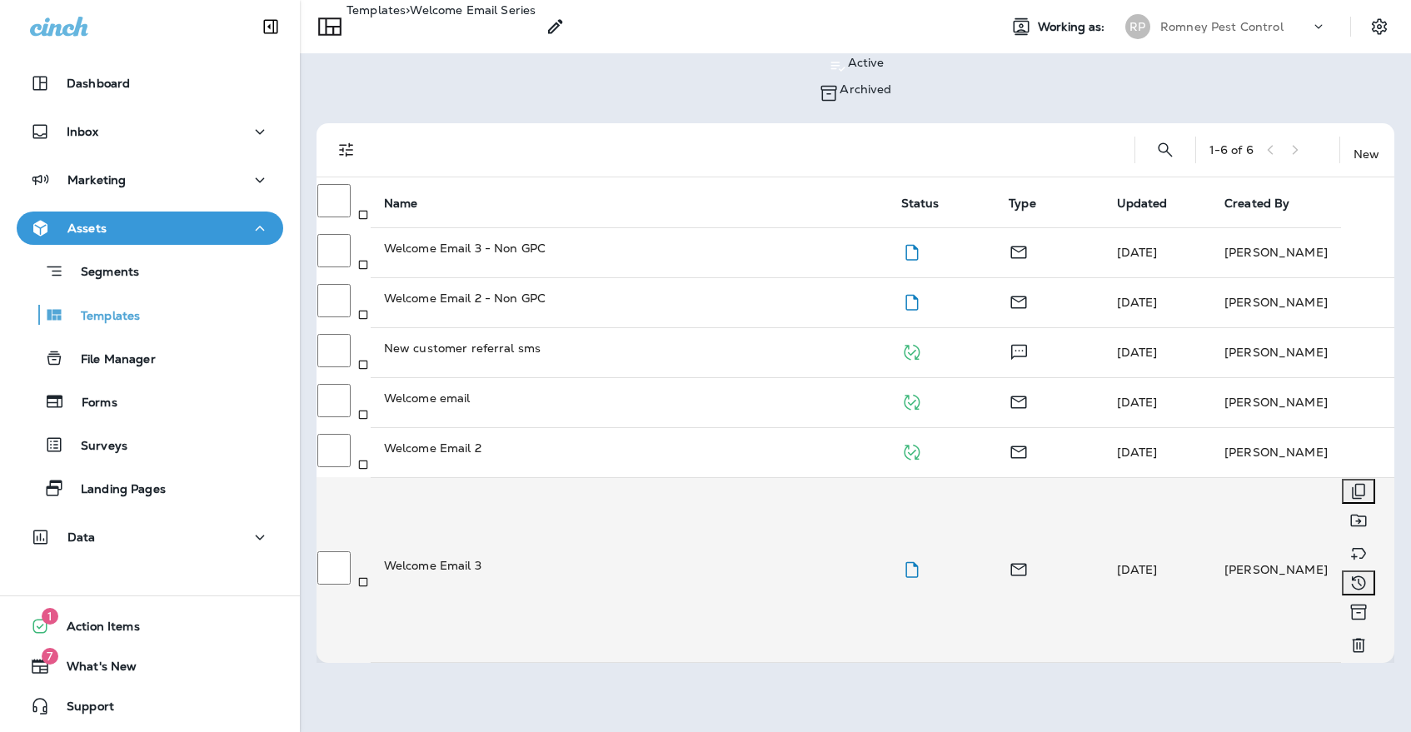
click at [744, 557] on div "Welcome Email 3" at bounding box center [629, 565] width 491 height 17
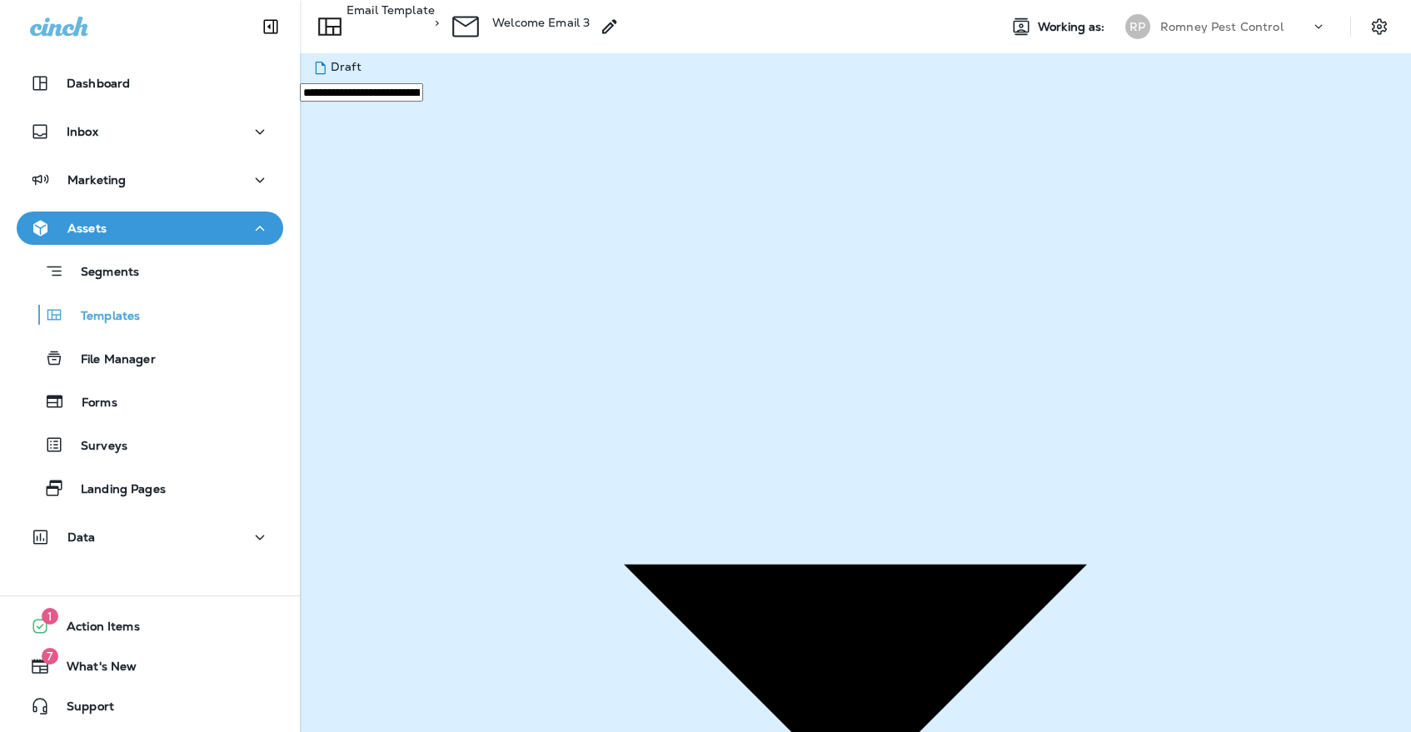
click at [419, 35] on p "Email Template" at bounding box center [391, 22] width 88 height 38
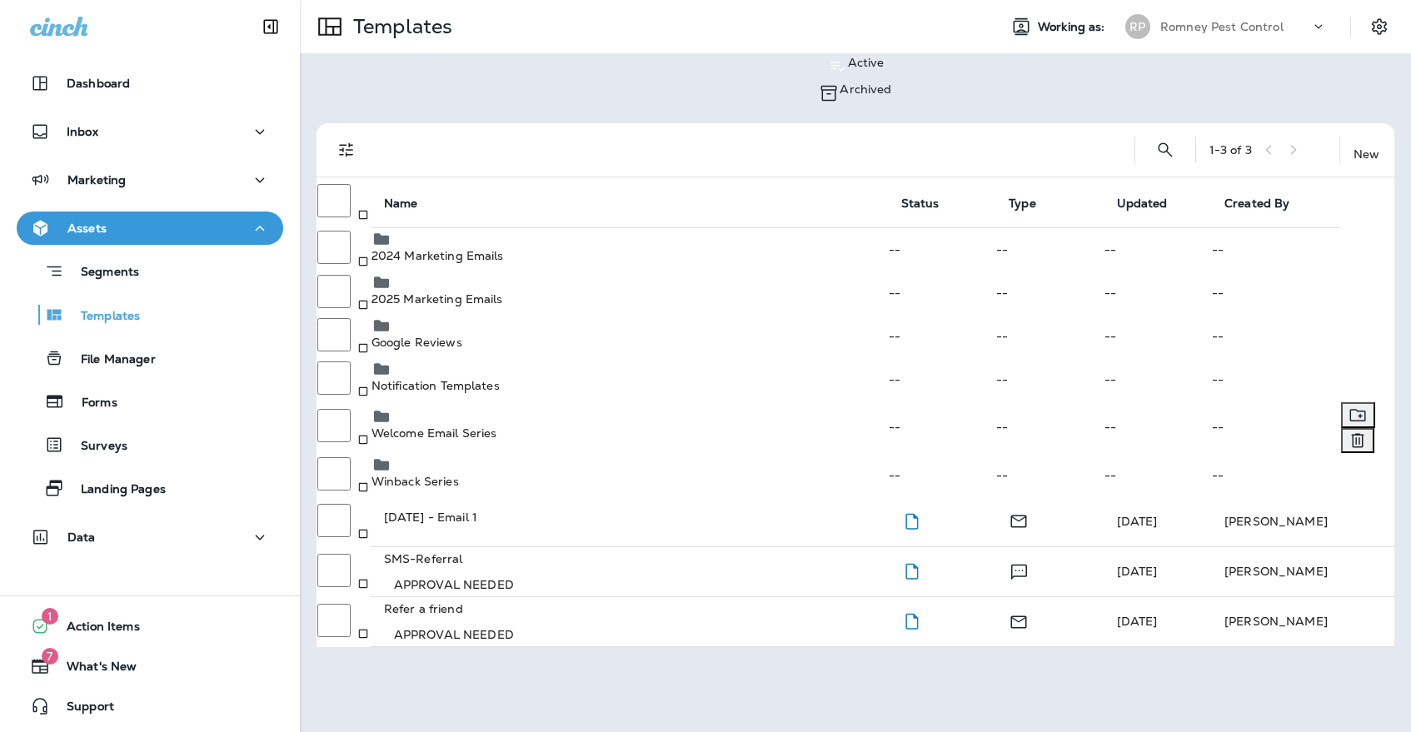
click at [619, 407] on td "Welcome Email Series" at bounding box center [629, 427] width 517 height 52
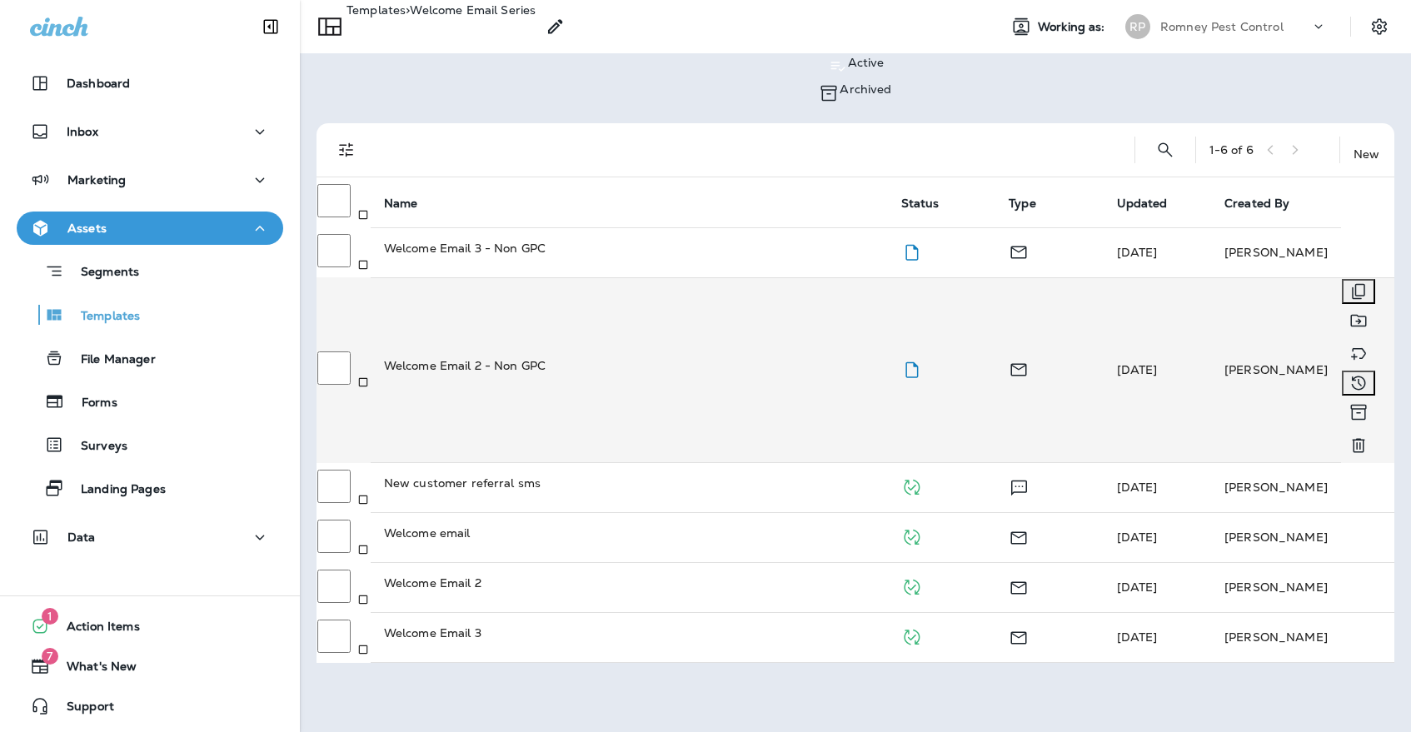
click at [740, 357] on div "Welcome Email 2 - Non GPC" at bounding box center [629, 365] width 491 height 17
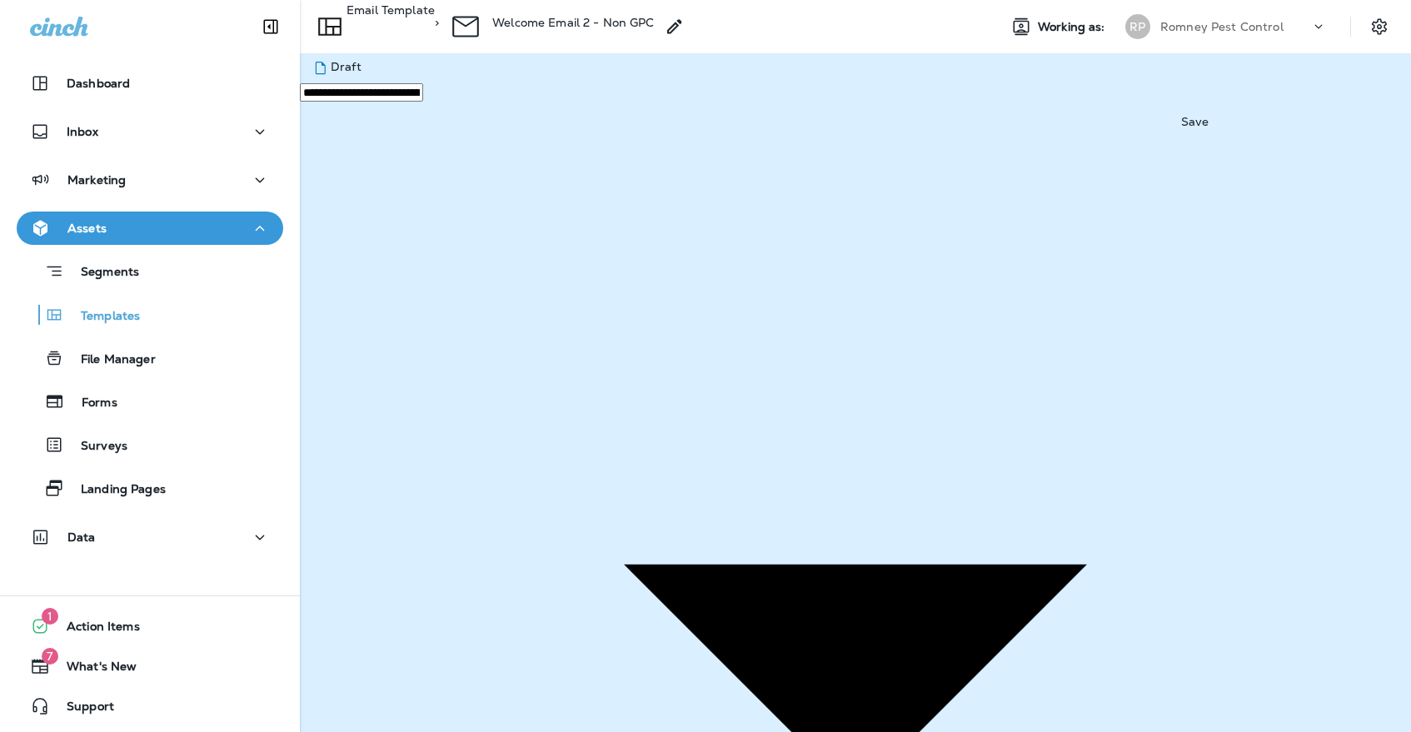
click at [184, 496] on div "Landing Pages" at bounding box center [149, 488] width 253 height 25
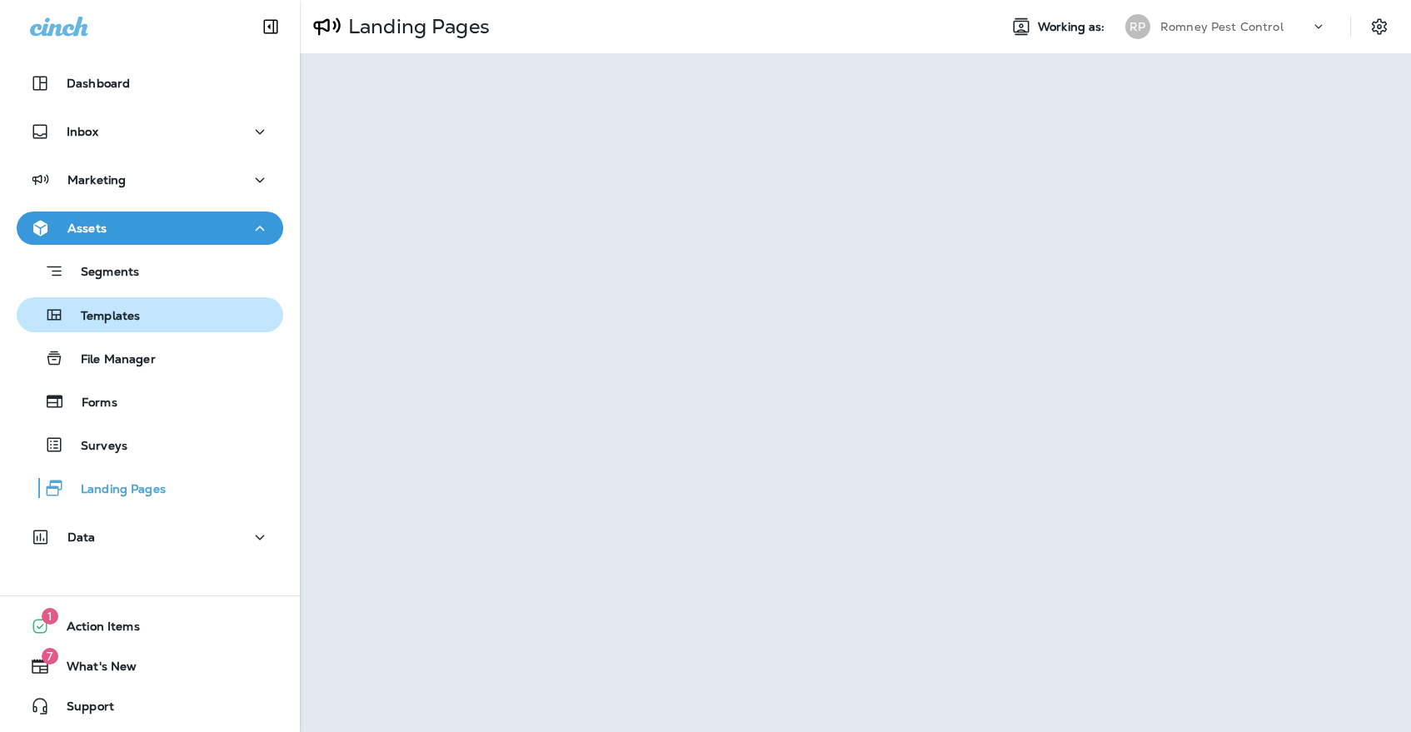
click at [227, 327] on div "Templates" at bounding box center [149, 314] width 253 height 25
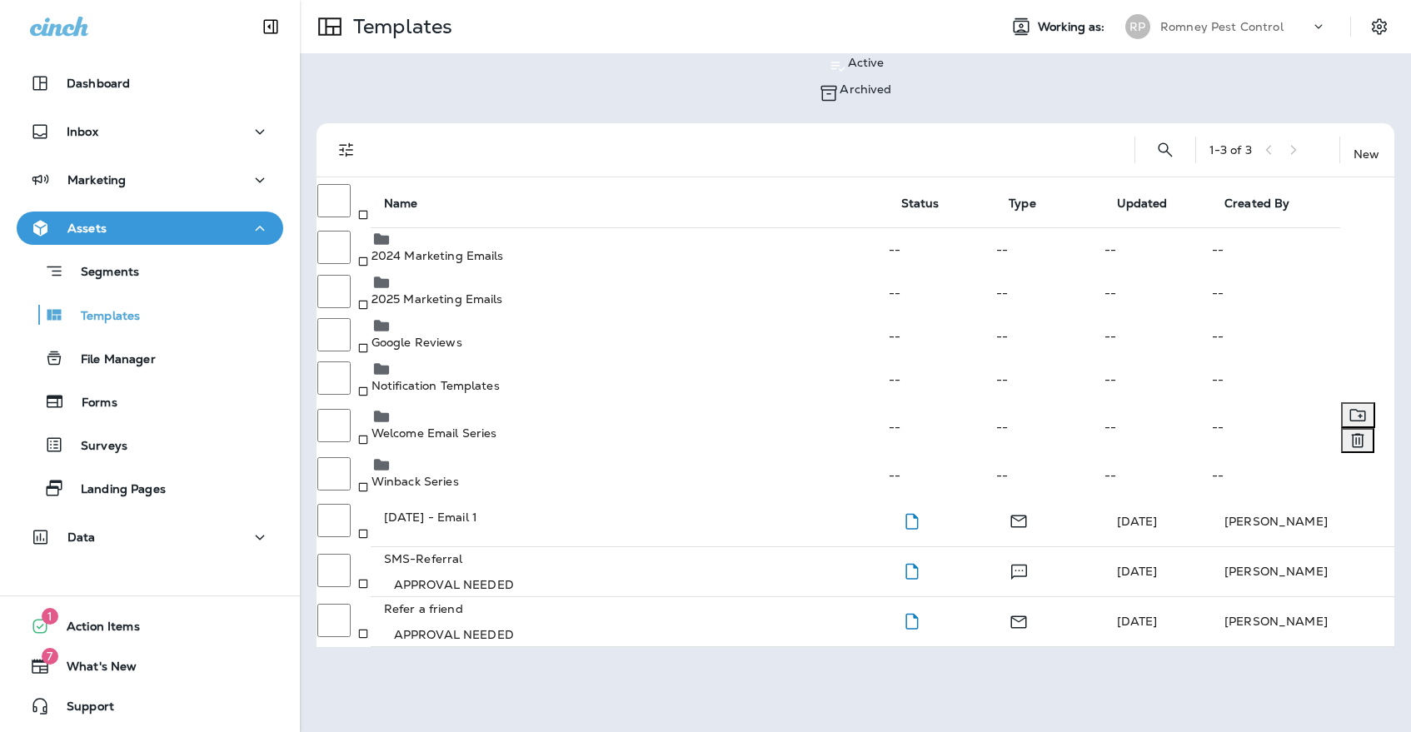
click at [541, 405] on td "Welcome Email Series" at bounding box center [629, 427] width 517 height 52
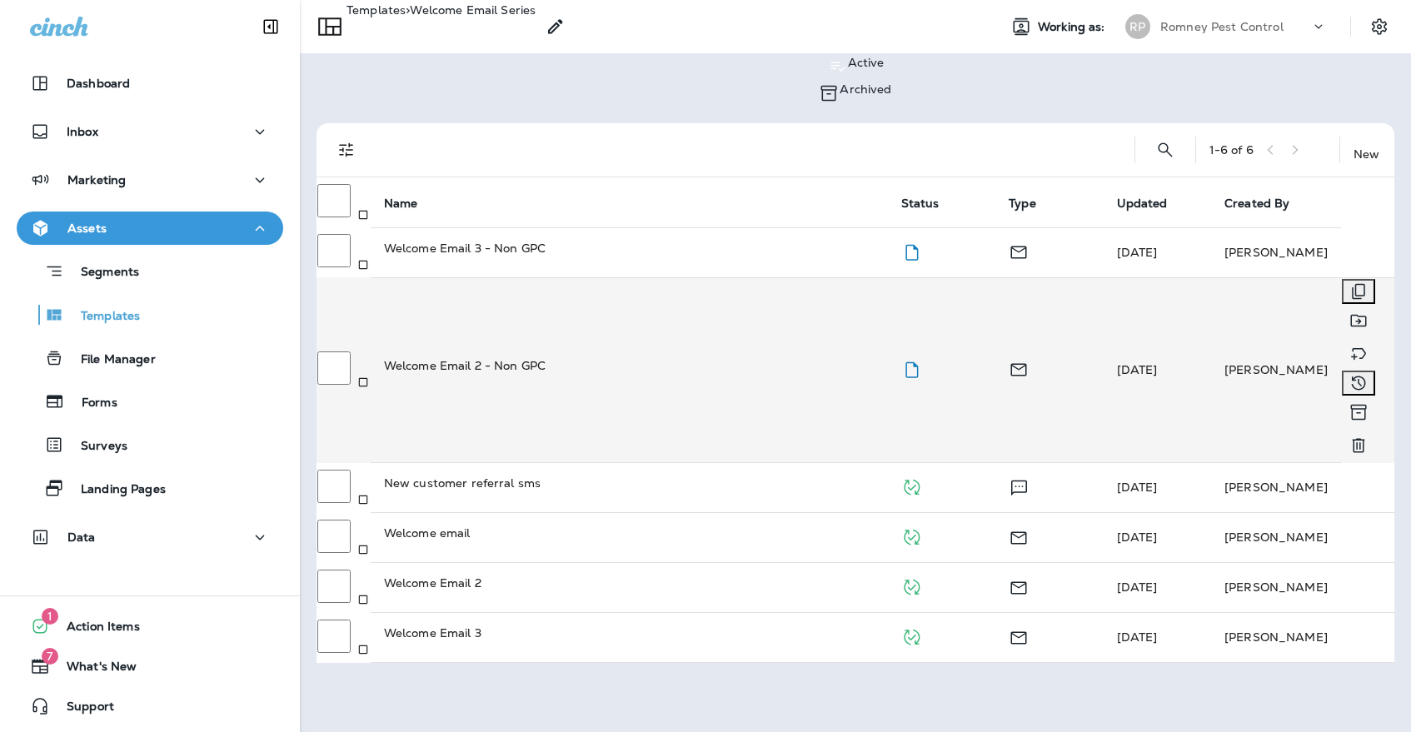
click at [611, 357] on div "Welcome Email 2 - Non GPC" at bounding box center [629, 365] width 491 height 17
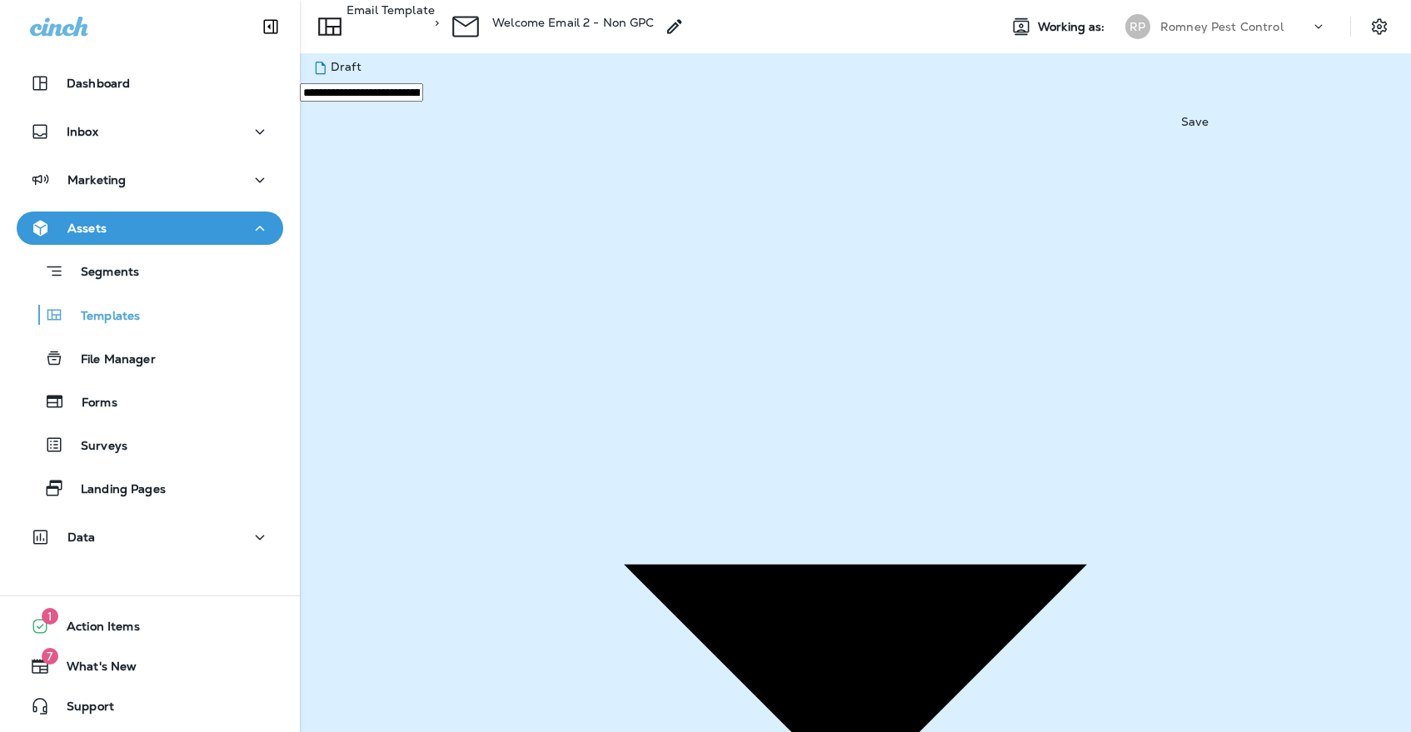
click at [1234, 97] on div "**********" at bounding box center [855, 665] width 1111 height 1224
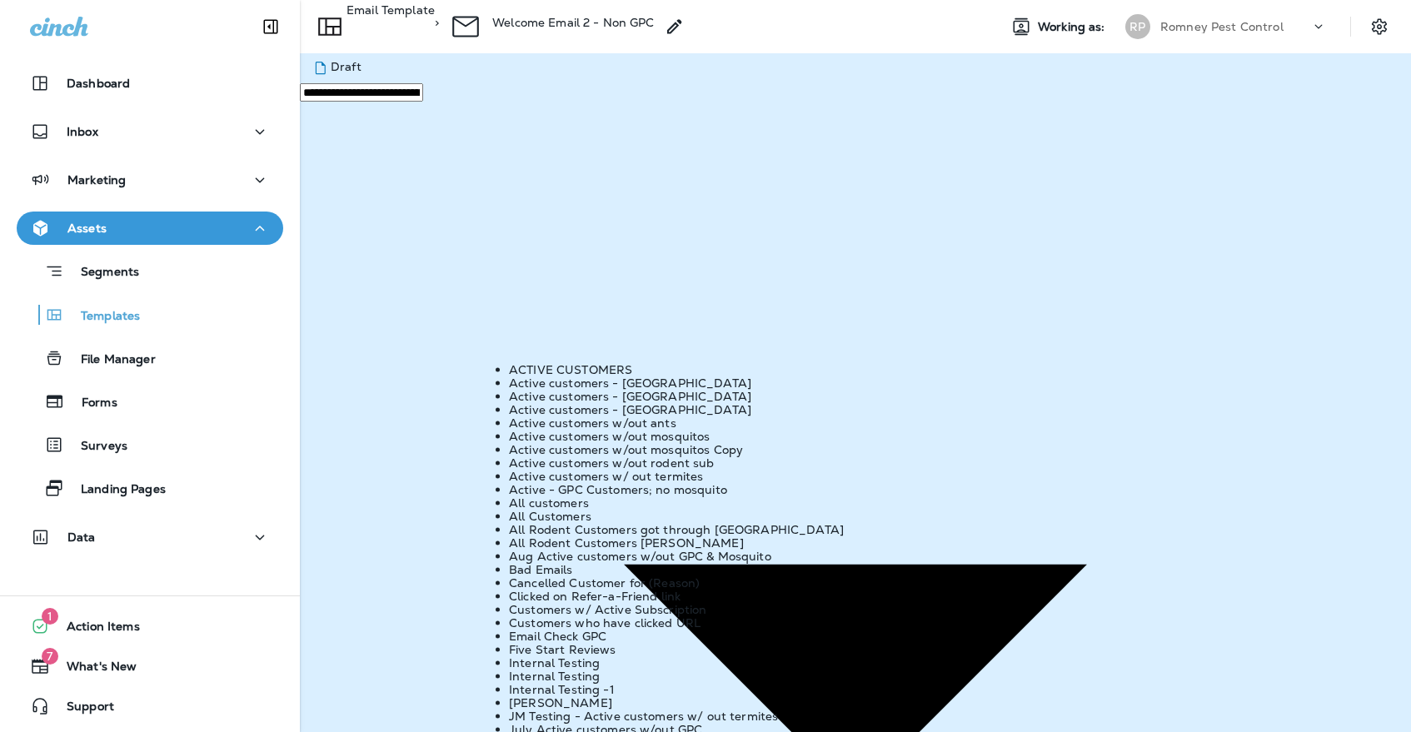
click at [601, 510] on li "All customers" at bounding box center [722, 502] width 426 height 13
type input "**********"
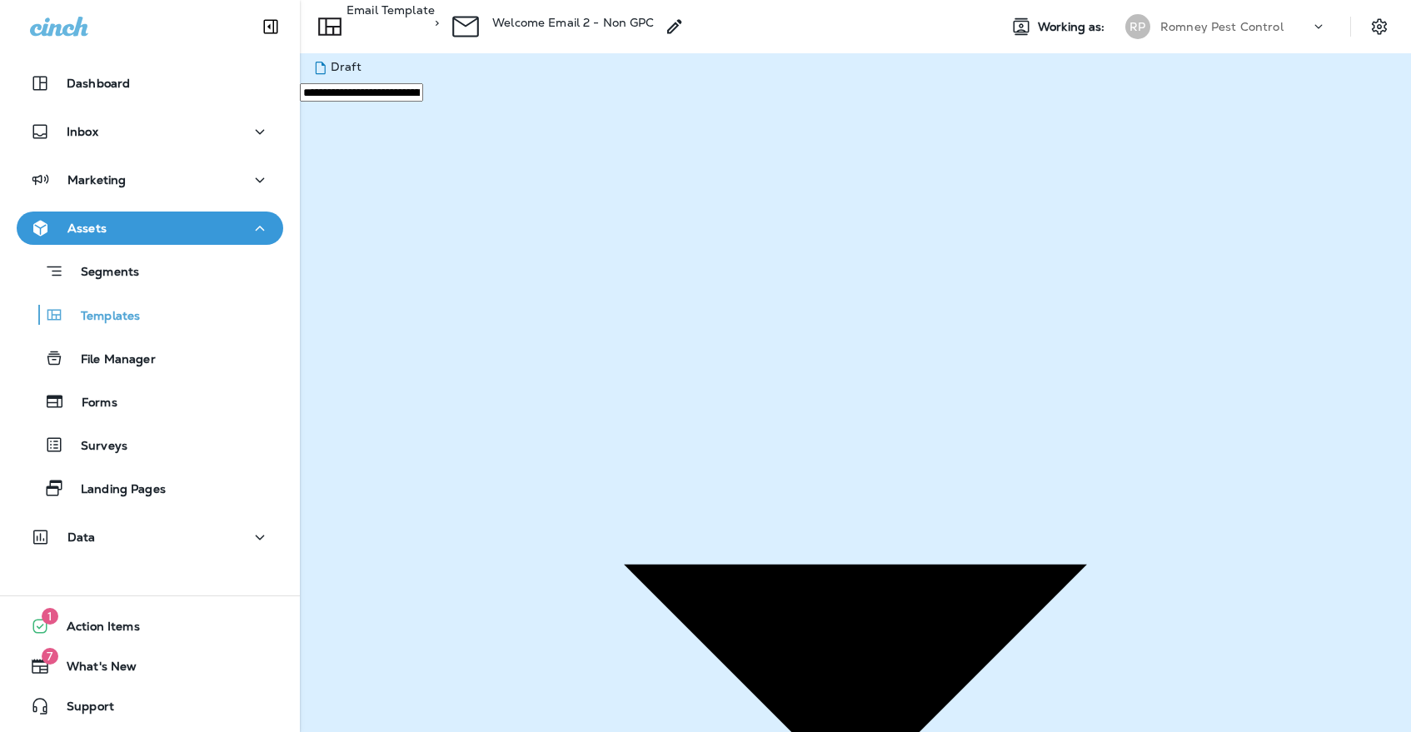
click at [94, 350] on button "Send" at bounding box center [73, 341] width 42 height 18
click at [31, 36] on button "close" at bounding box center [15, 24] width 31 height 22
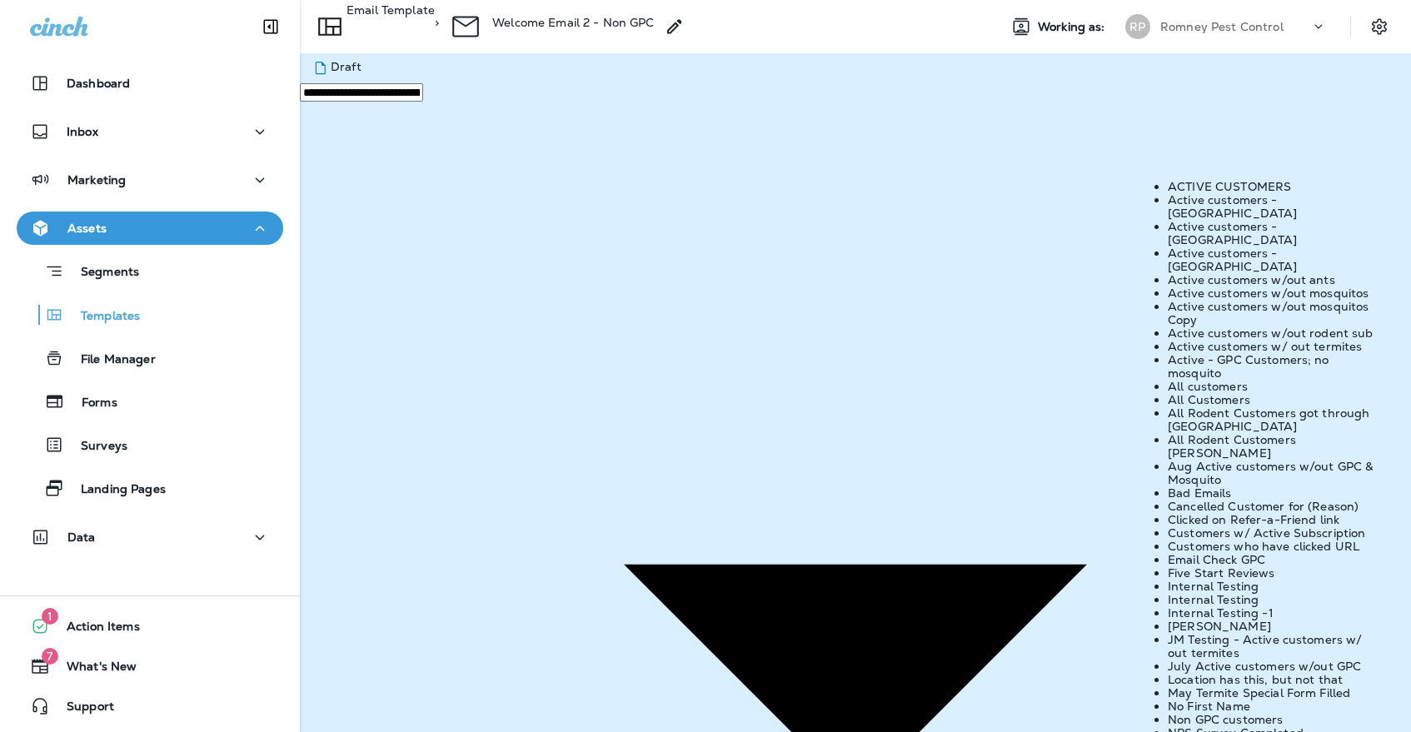
click at [1259, 406] on li "All Customers" at bounding box center [1276, 399] width 217 height 13
type input "**********"
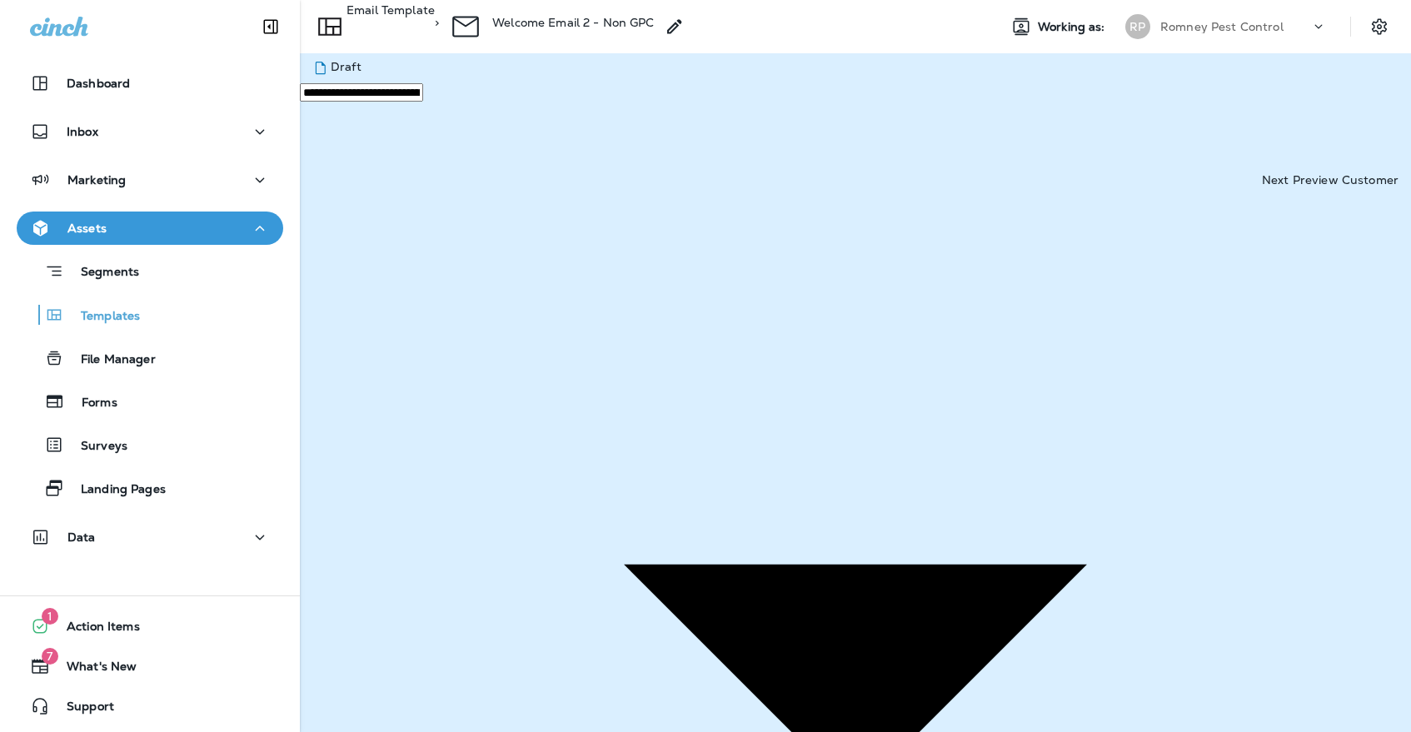
click at [107, 431] on button "Publish" at bounding box center [79, 421] width 55 height 18
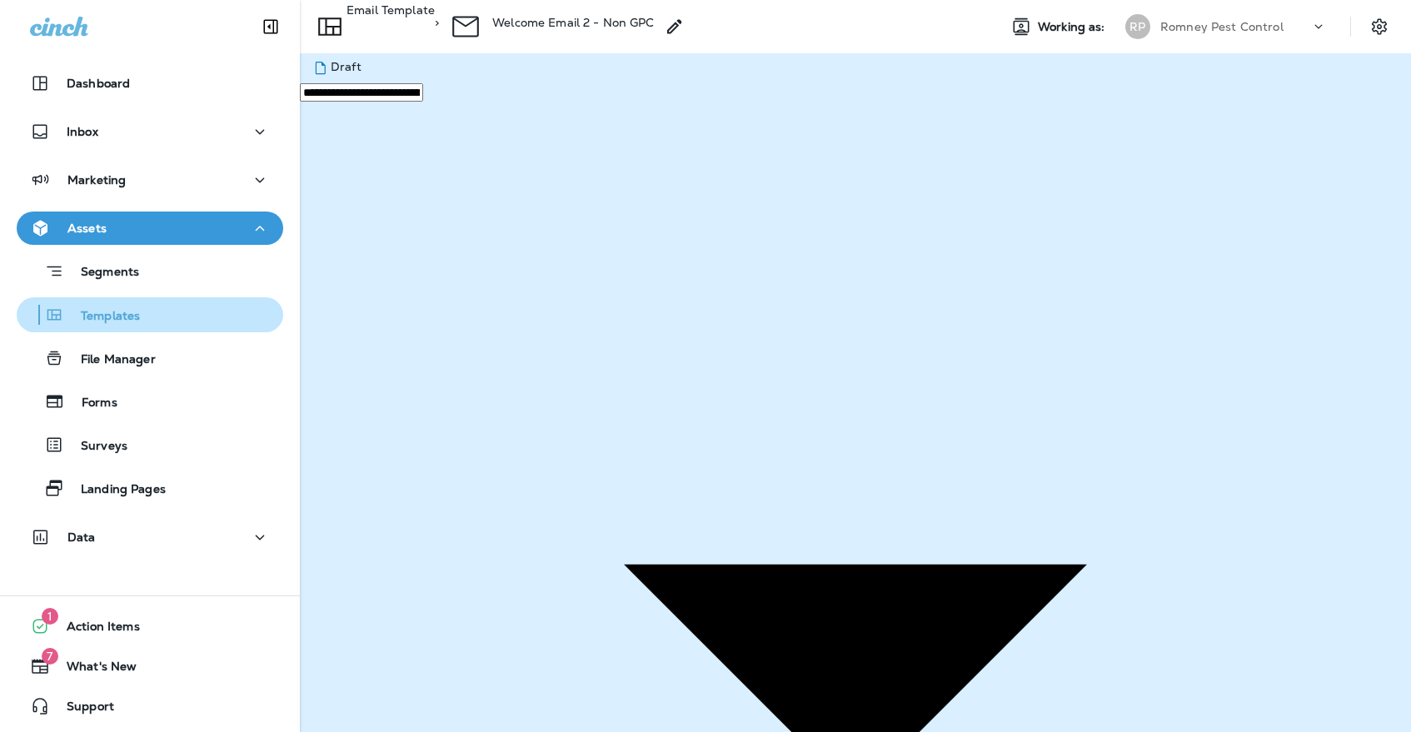
click at [122, 326] on div "Templates" at bounding box center [81, 314] width 117 height 25
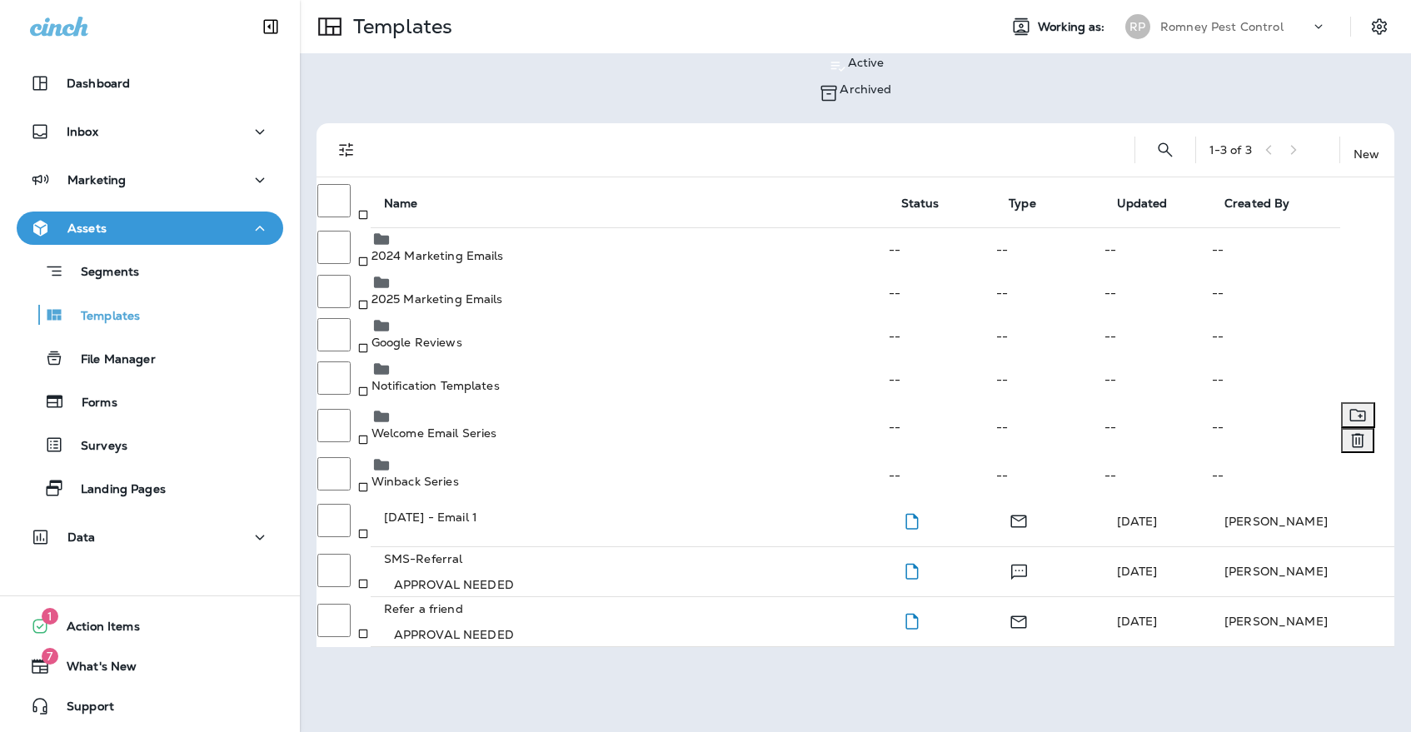
click at [470, 446] on td "Welcome Email Series" at bounding box center [629, 427] width 517 height 52
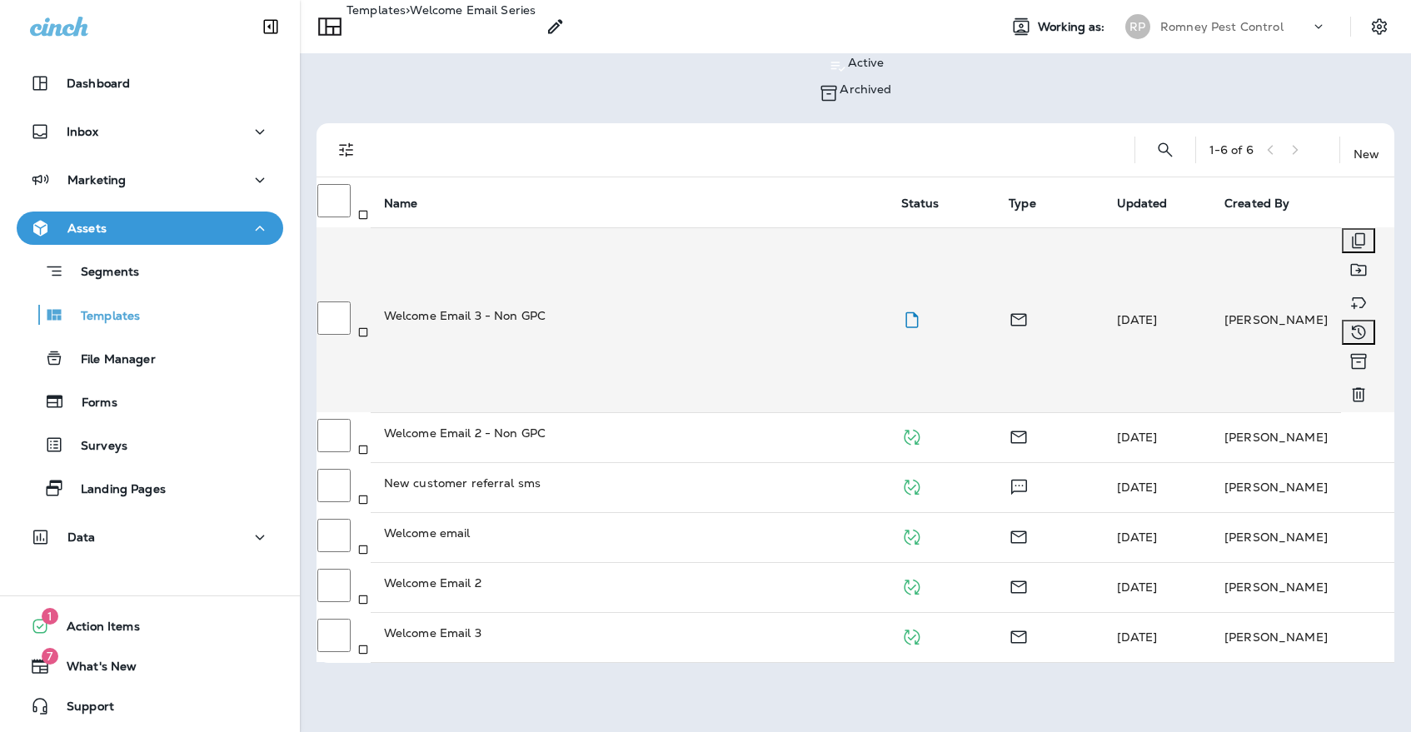
click at [529, 243] on td "Welcome Email 3 - Non GPC" at bounding box center [629, 319] width 517 height 185
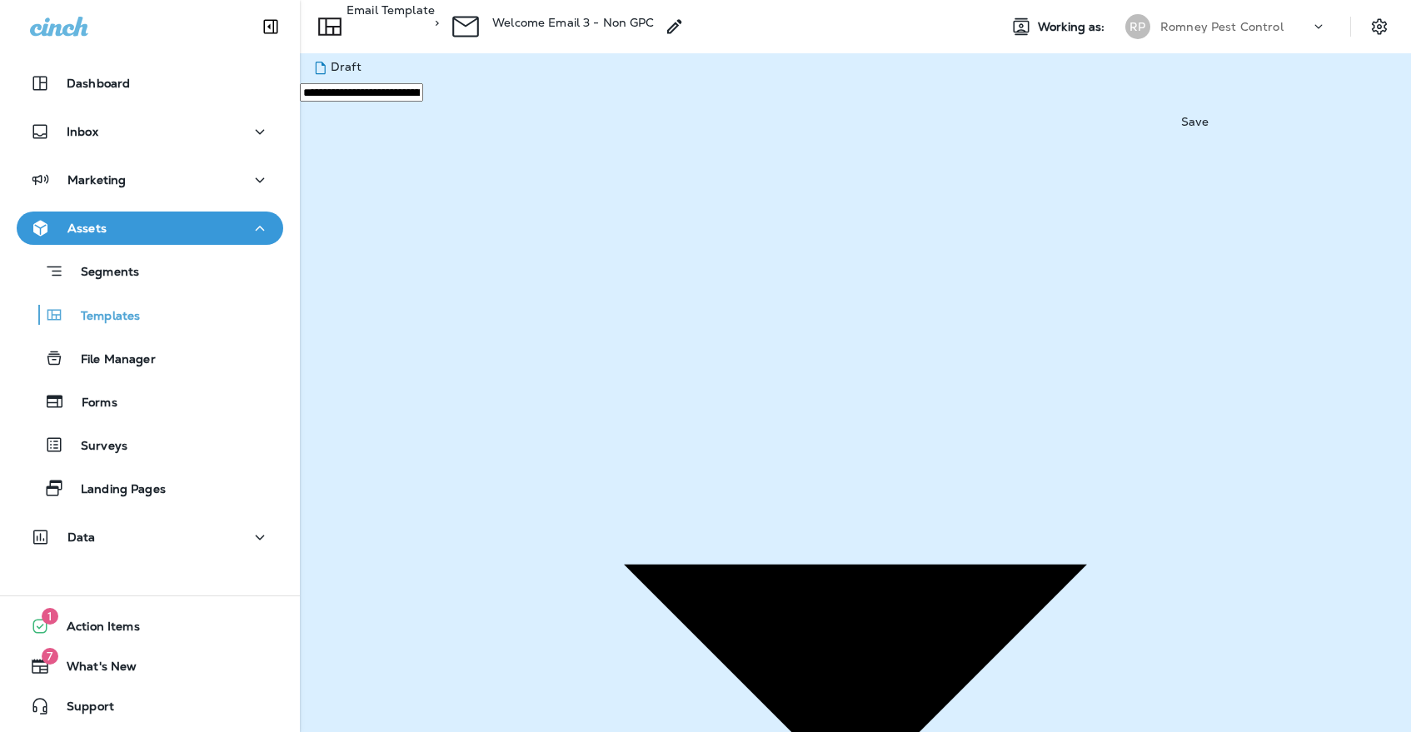
drag, startPoint x: 685, startPoint y: 225, endPoint x: 711, endPoint y: 233, distance: 27.1
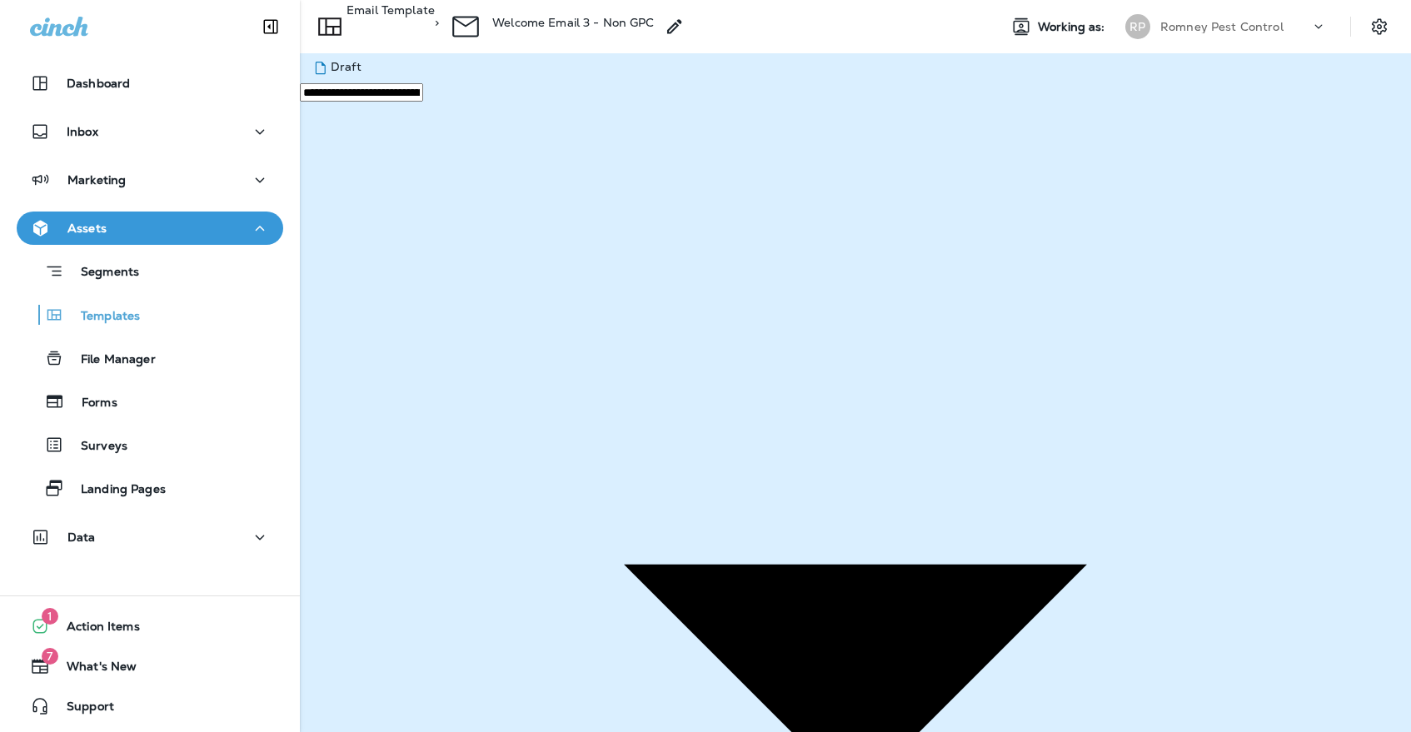
type input "**********"
click at [92, 431] on button "Save" at bounding box center [72, 421] width 41 height 18
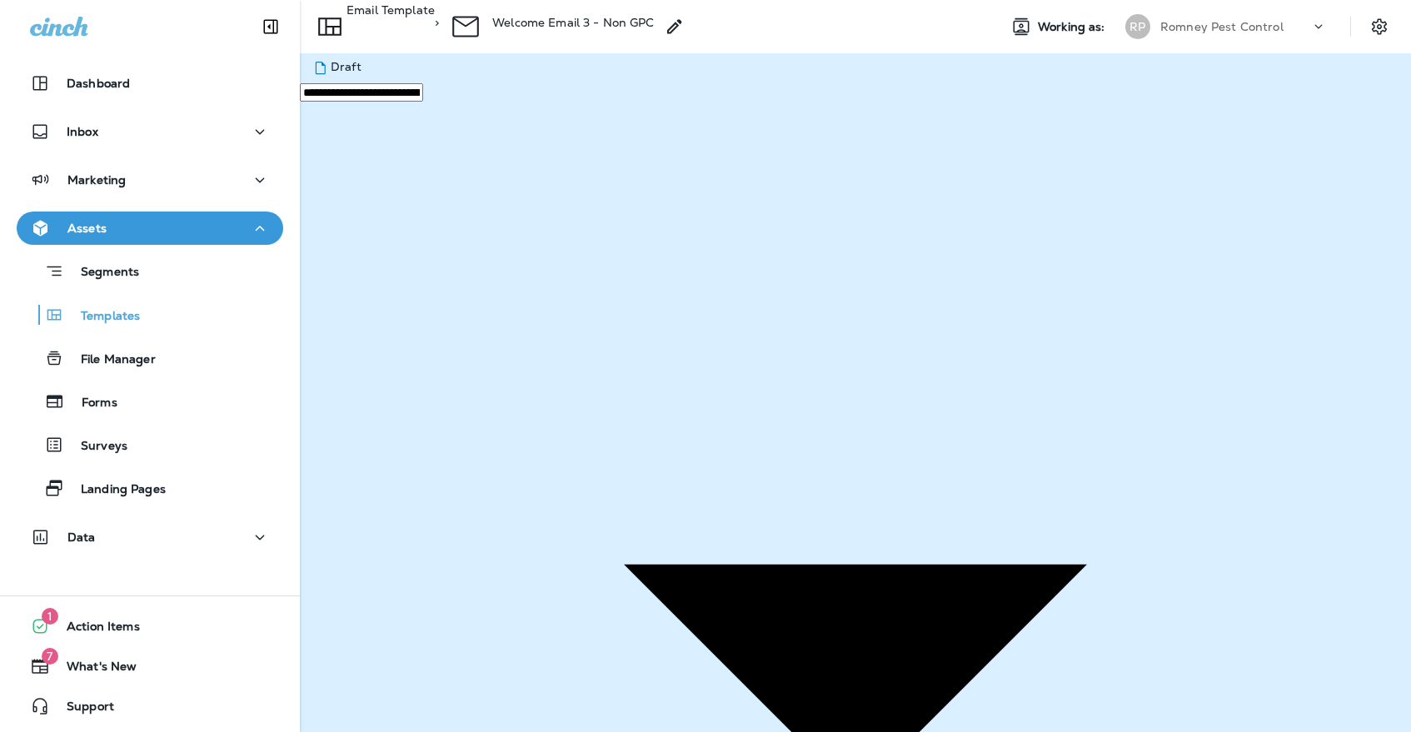
click at [72, 321] on p "Templates" at bounding box center [102, 317] width 76 height 16
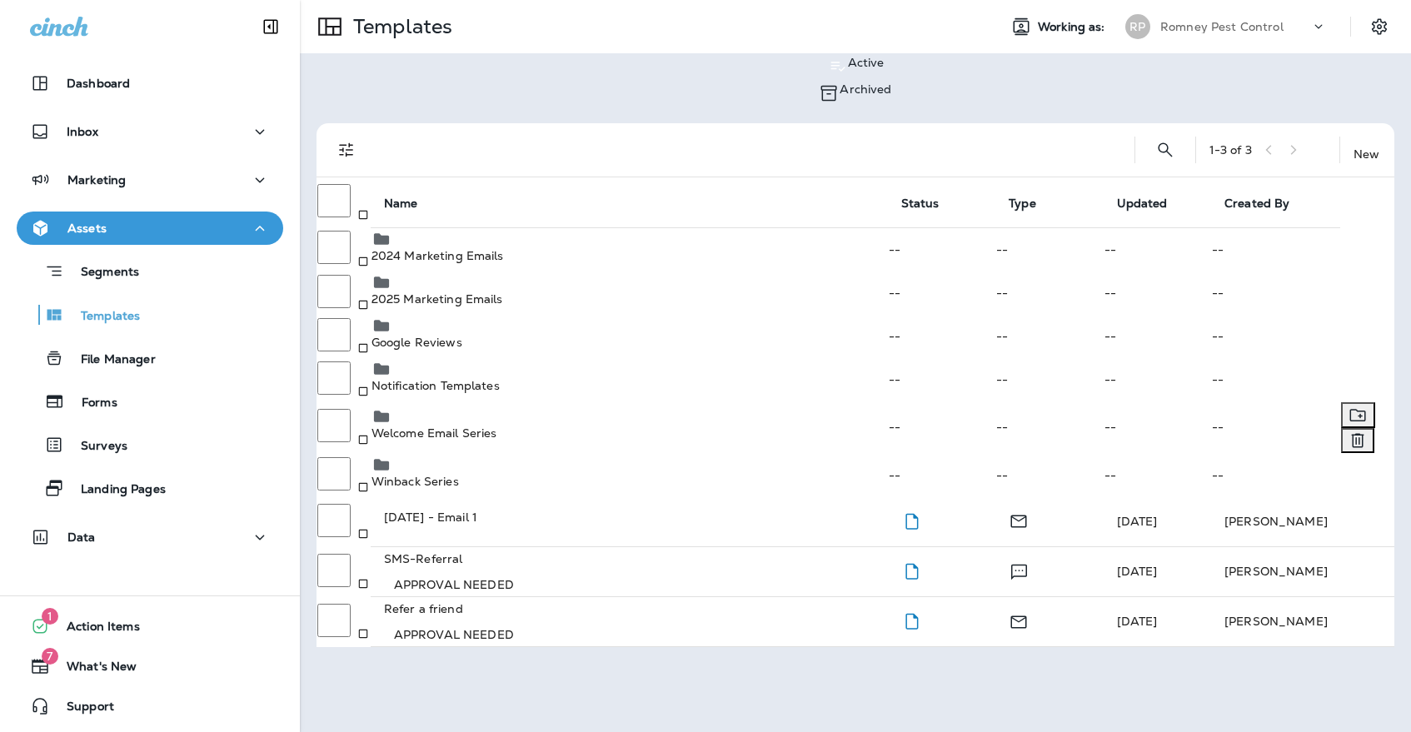
click at [544, 430] on div "Welcome Email Series" at bounding box center [630, 422] width 516 height 33
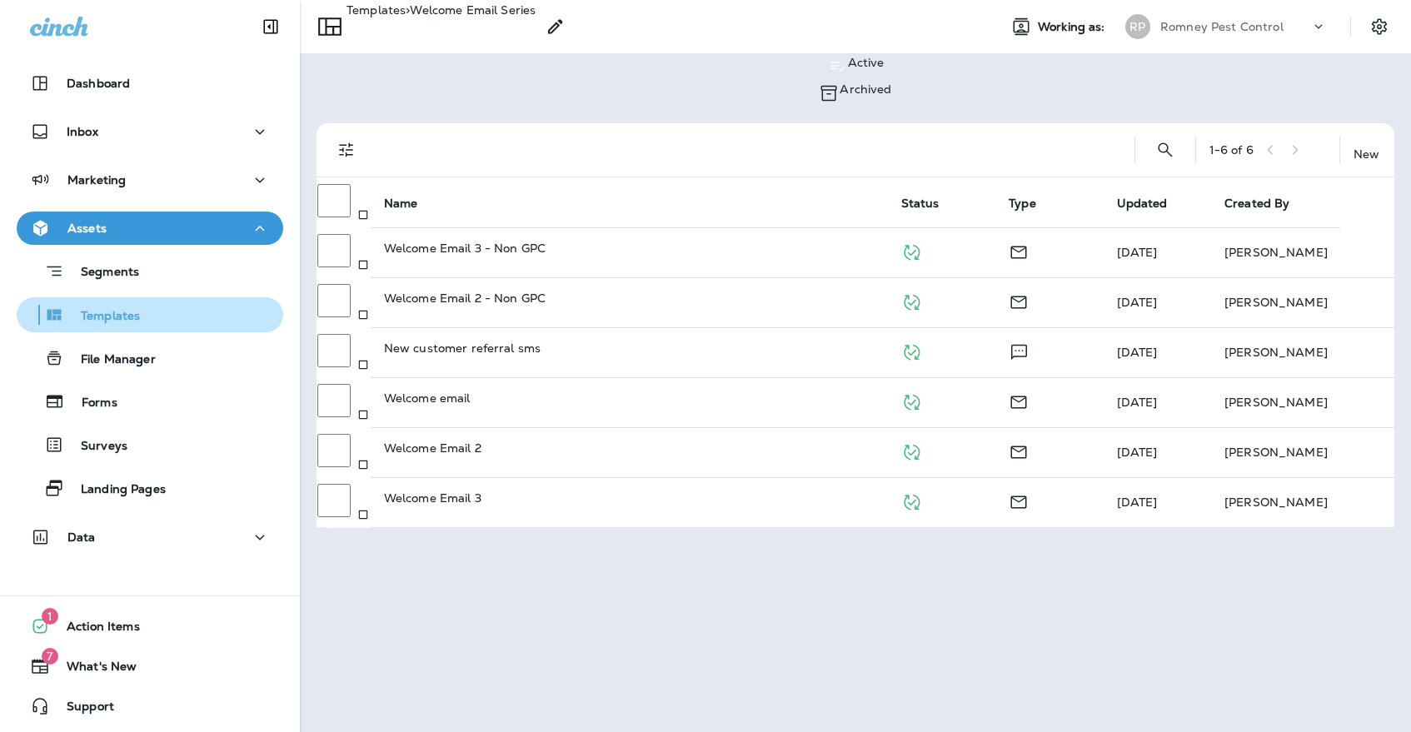
click at [132, 311] on p "Templates" at bounding box center [102, 317] width 76 height 16
click at [1175, 43] on div "Templates > Welcome Email Series Working as: [PERSON_NAME] Pest Control" at bounding box center [855, 26] width 1111 height 53
click at [1175, 37] on div "Romney Pest Control" at bounding box center [1235, 26] width 150 height 25
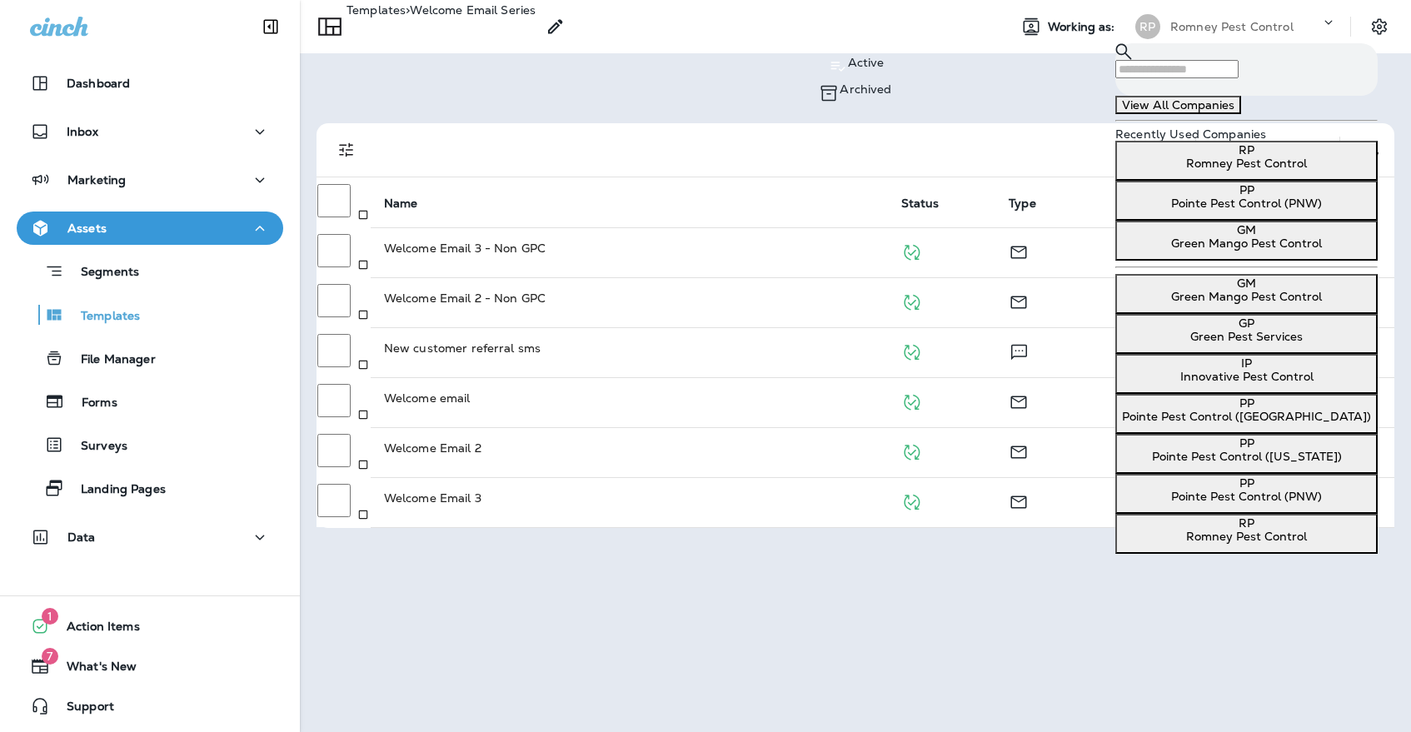
scroll to position [49, 0]
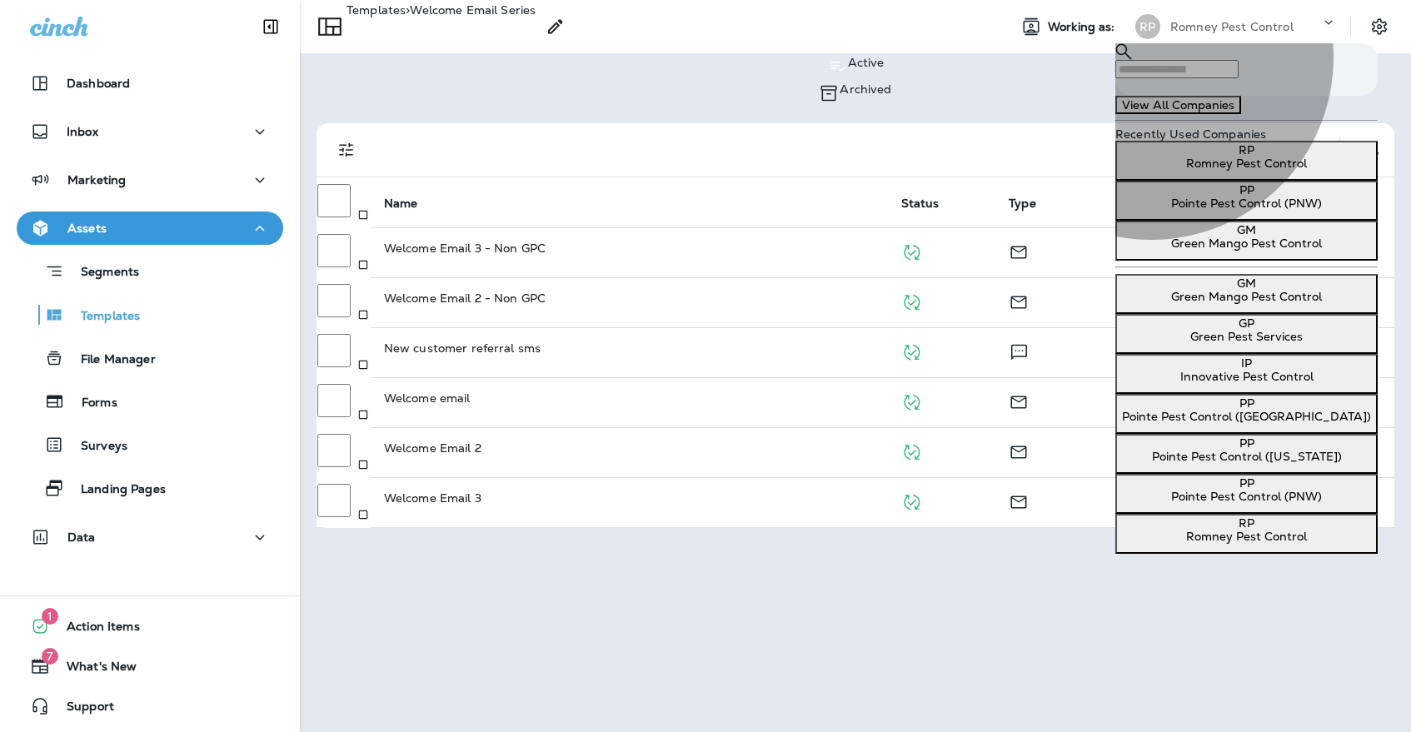
click at [1153, 476] on div "PP Pointe Pest Control (PNW)" at bounding box center [1246, 489] width 249 height 27
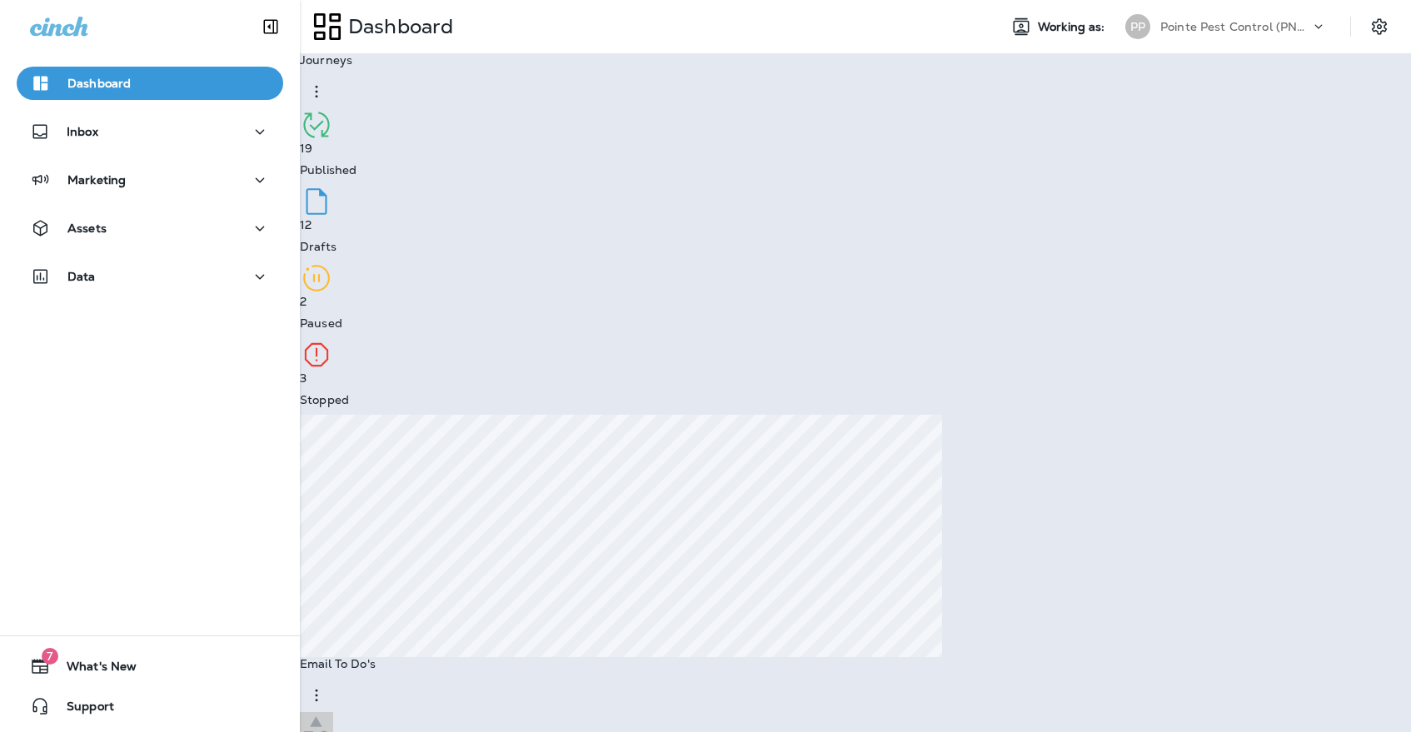
click at [105, 70] on button "Go to Templates" at bounding box center [52, 56] width 105 height 27
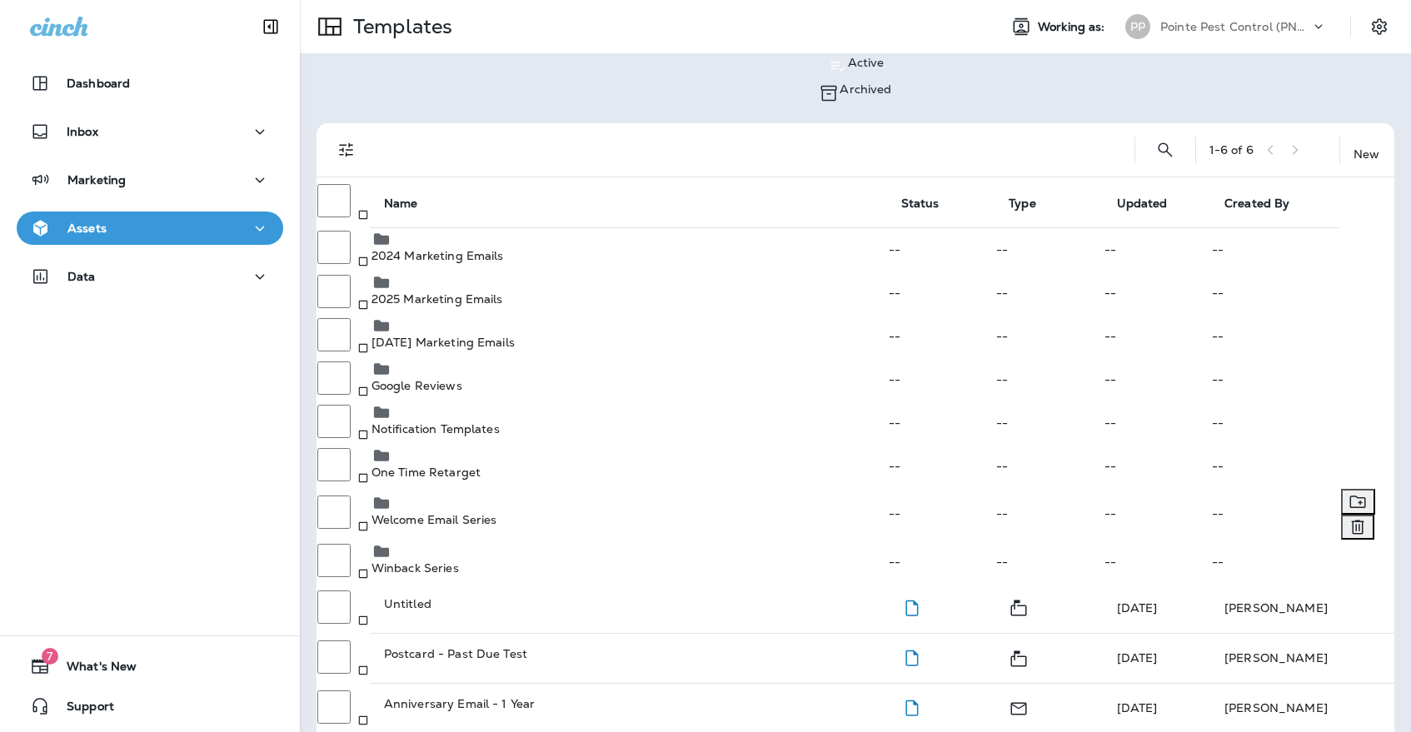
click at [560, 518] on div "Welcome Email Series" at bounding box center [630, 509] width 516 height 33
